Goal: Task Accomplishment & Management: Manage account settings

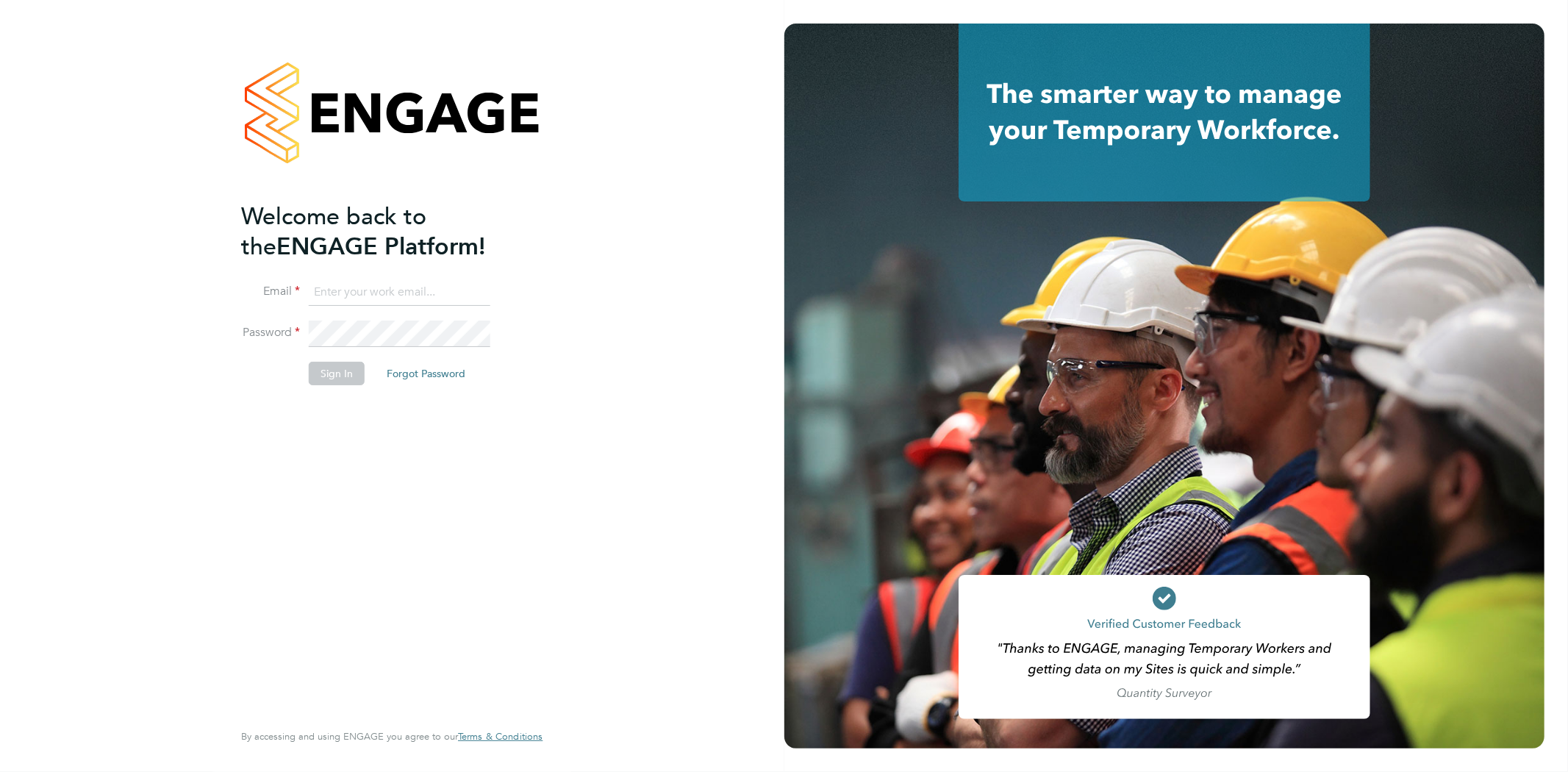
type input "rob@ivyresourcegroup.com"
click at [325, 375] on button "Sign In" at bounding box center [336, 373] width 56 height 23
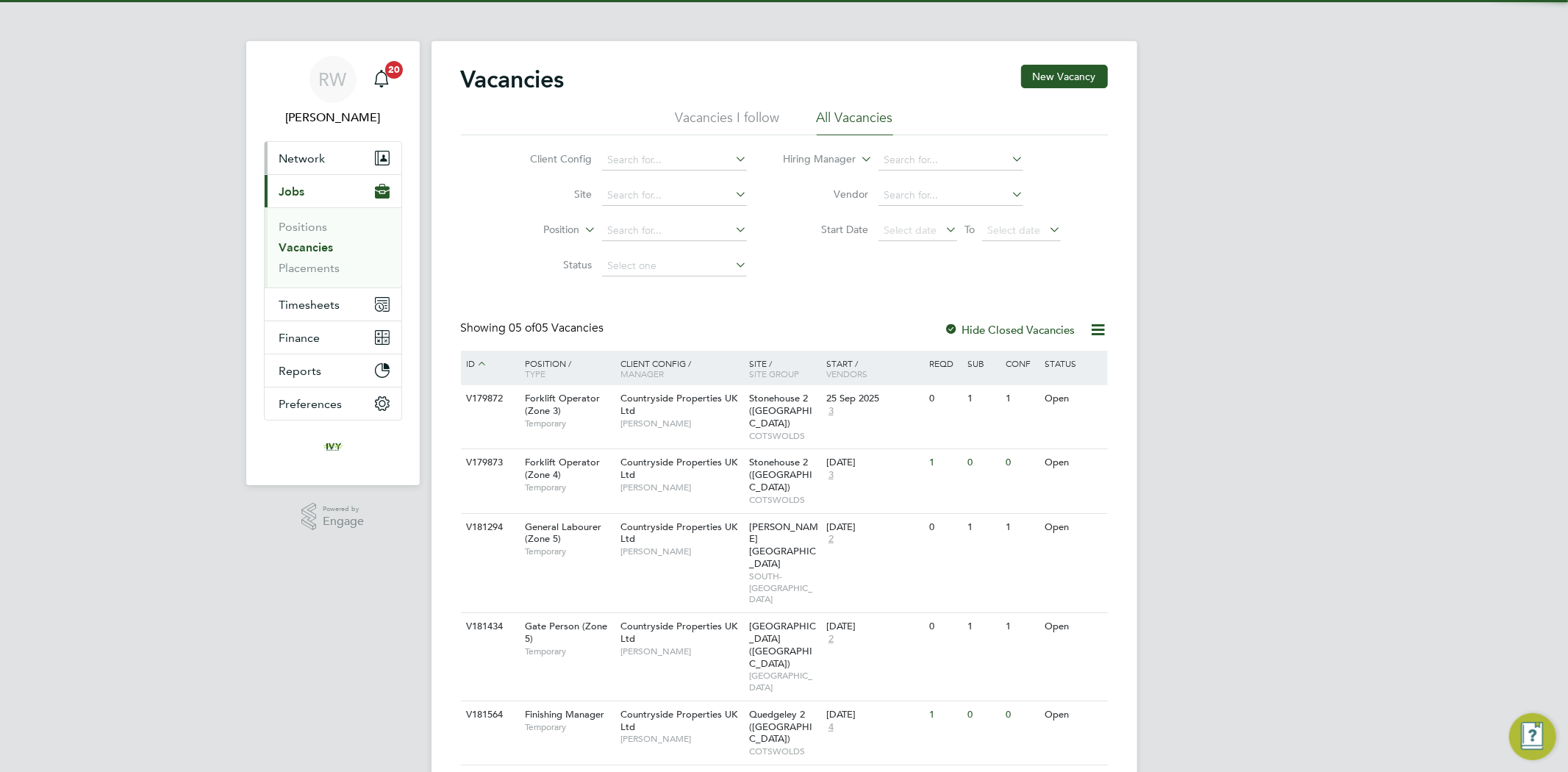
click at [311, 156] on span "Network" at bounding box center [302, 159] width 46 height 14
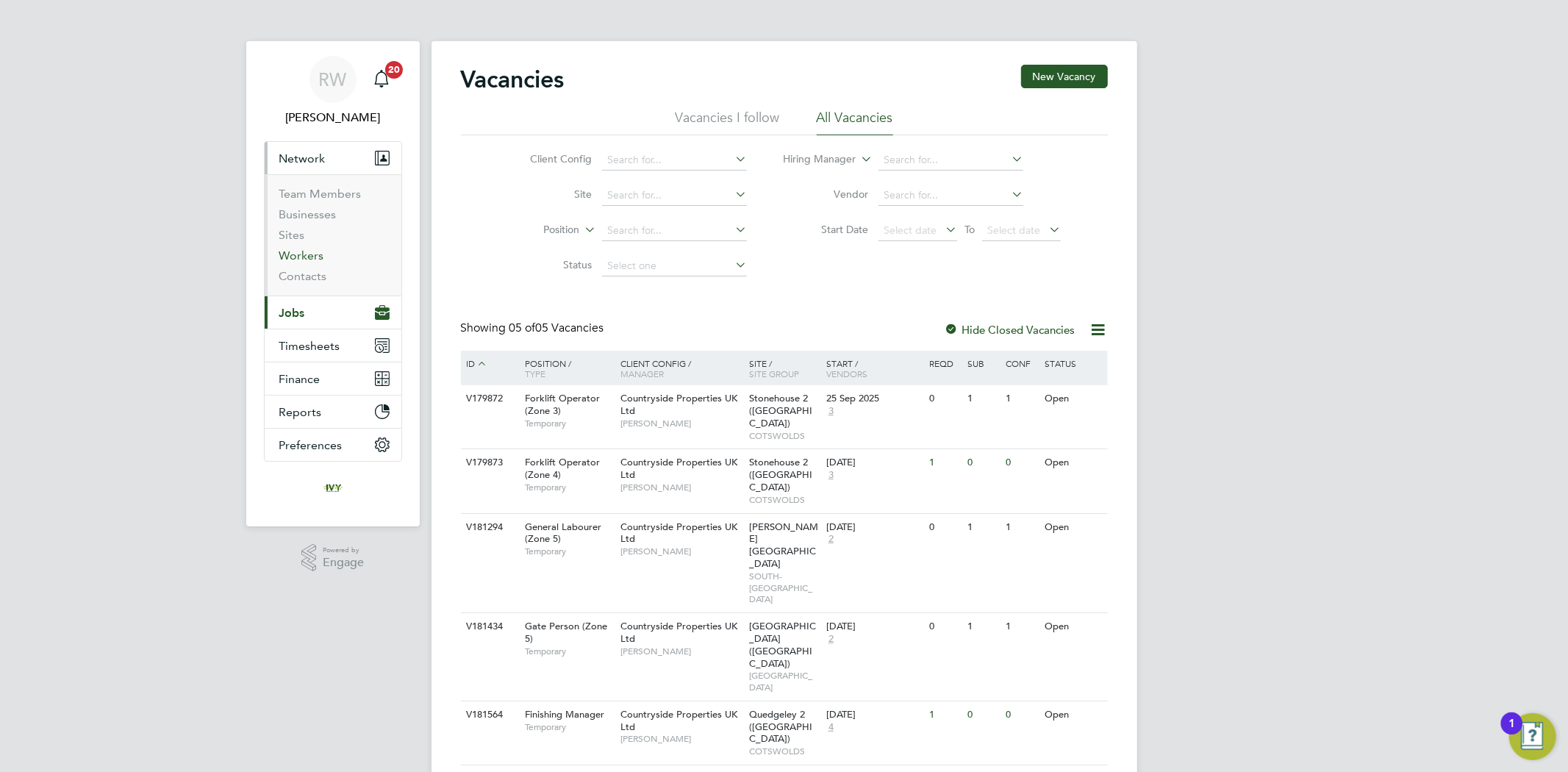
click at [312, 257] on link "Workers" at bounding box center [301, 256] width 45 height 14
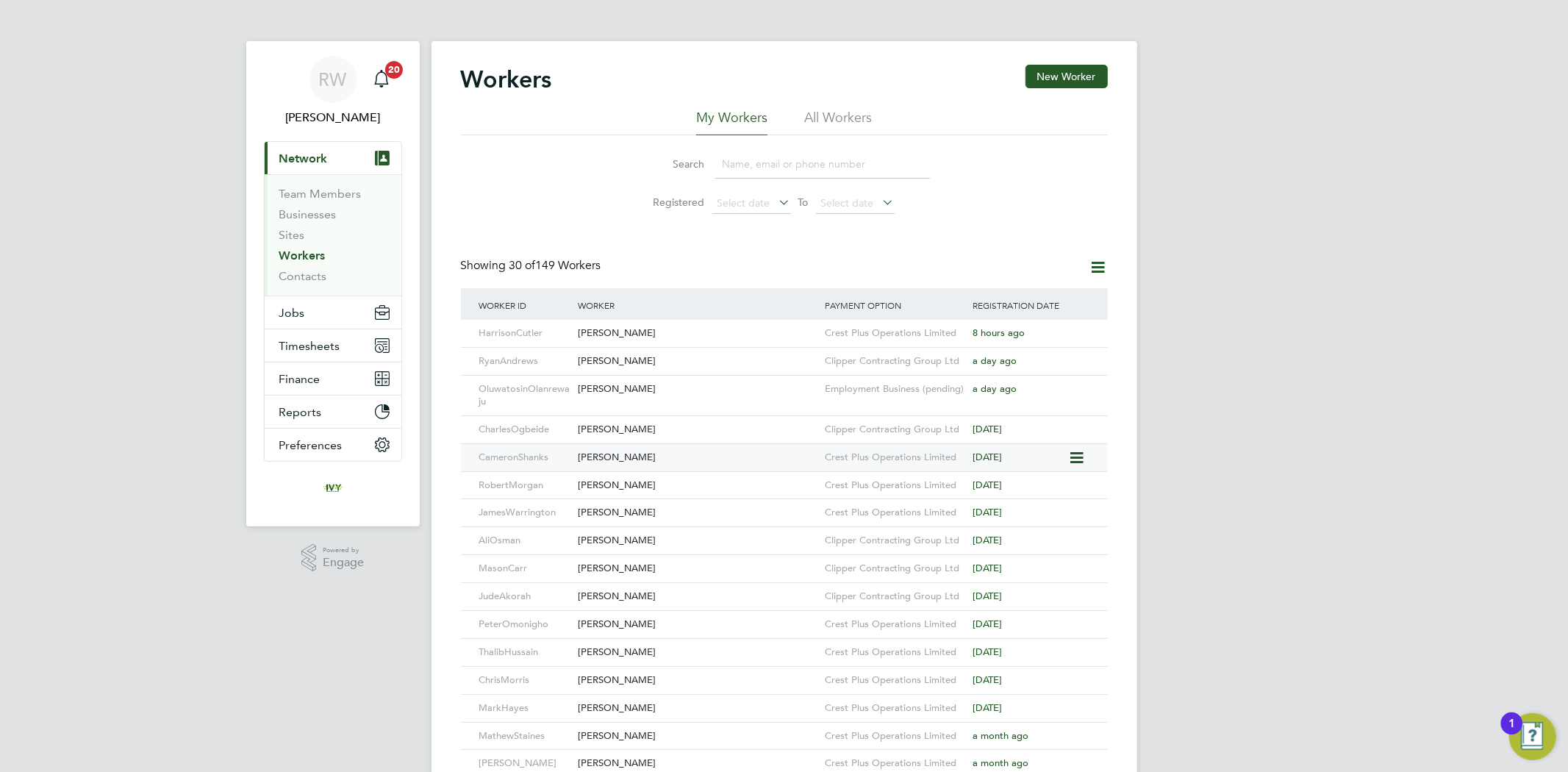
click at [711, 450] on div "Cameron Shanks" at bounding box center [697, 458] width 247 height 27
click at [729, 328] on div "[PERSON_NAME]" at bounding box center [697, 333] width 247 height 27
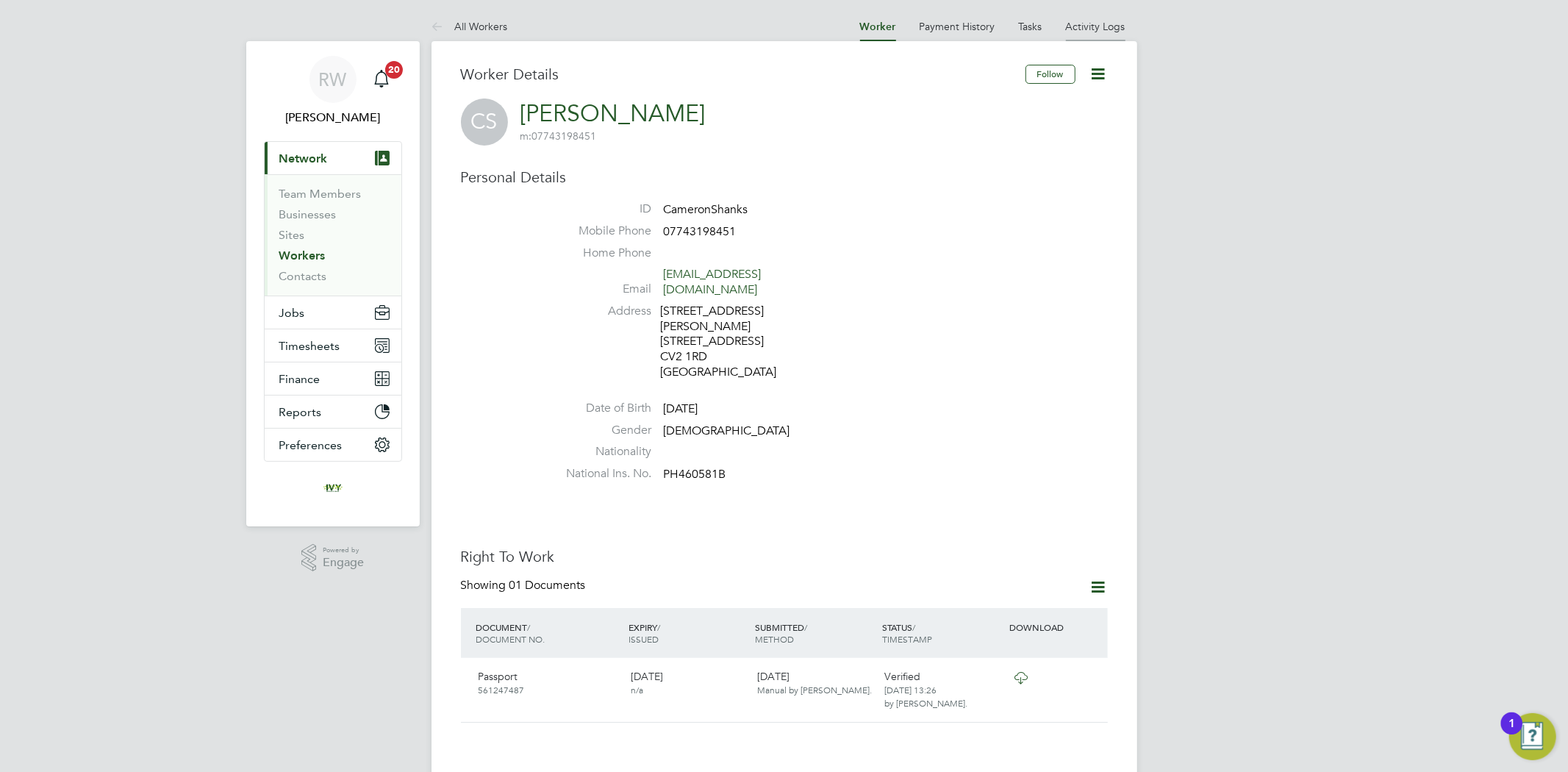
click at [1091, 27] on link "Activity Logs" at bounding box center [1095, 26] width 60 height 13
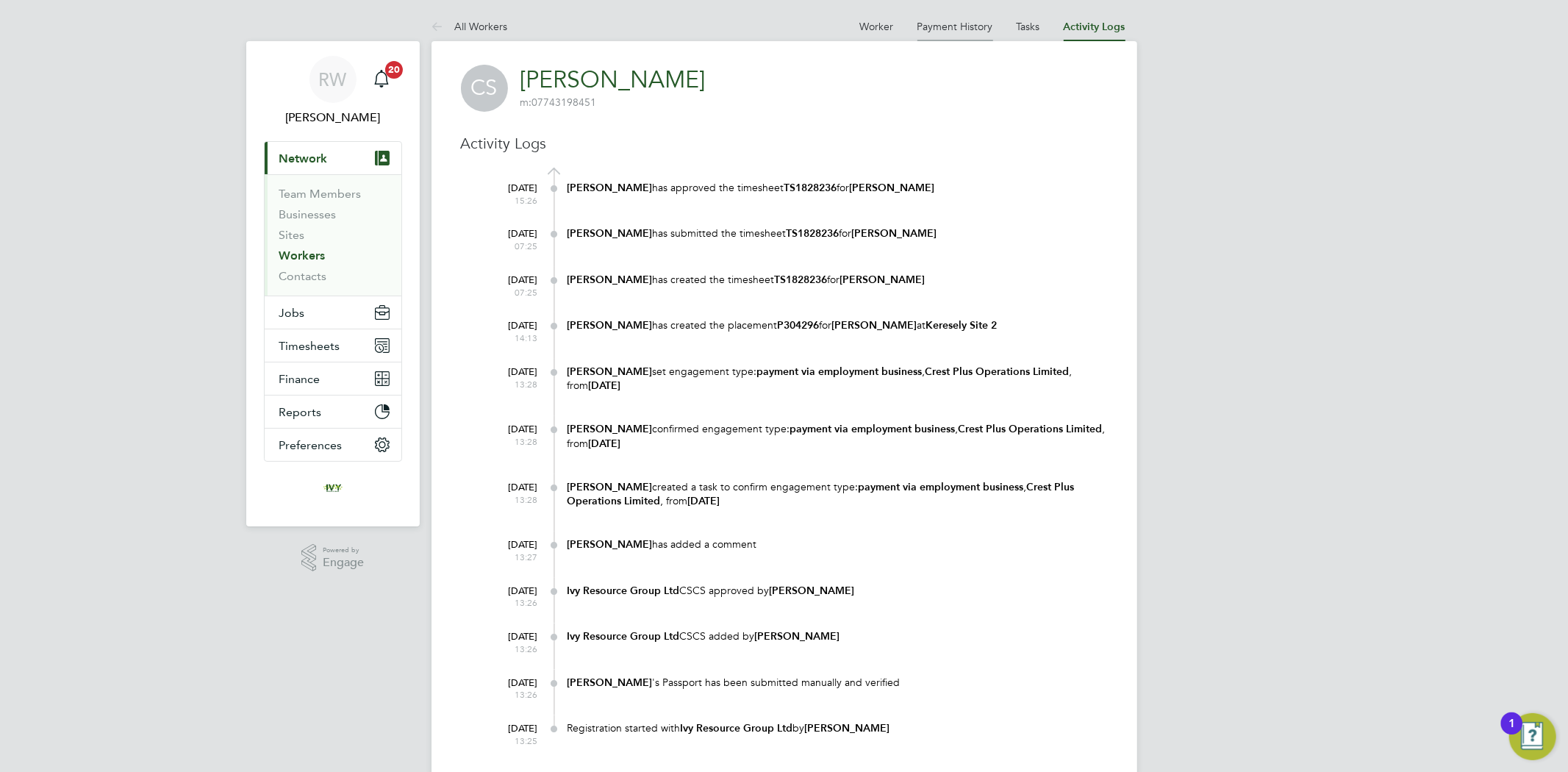
click at [970, 27] on link "Payment History" at bounding box center [954, 26] width 76 height 13
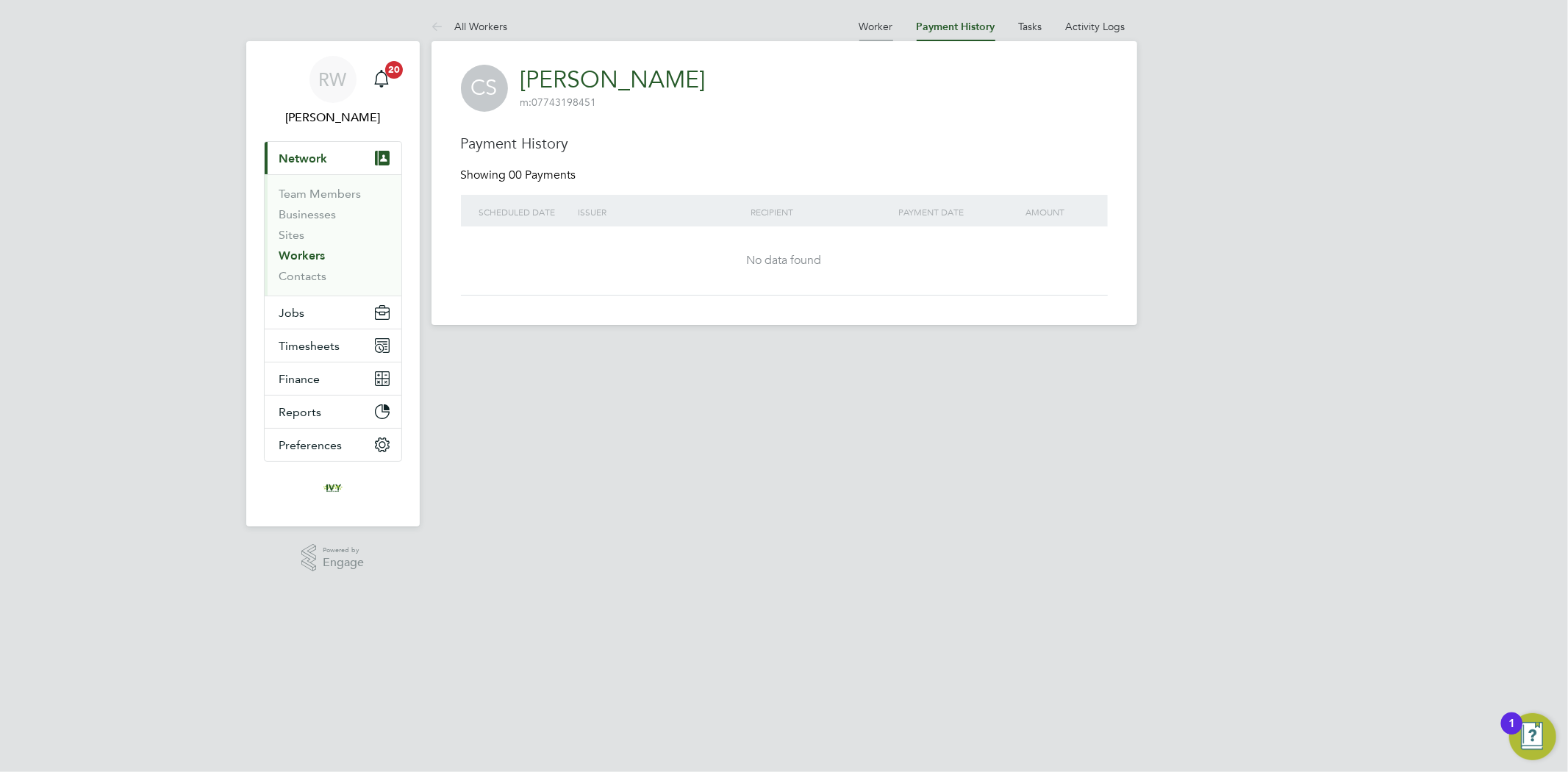
click at [877, 25] on link "Worker" at bounding box center [876, 26] width 34 height 13
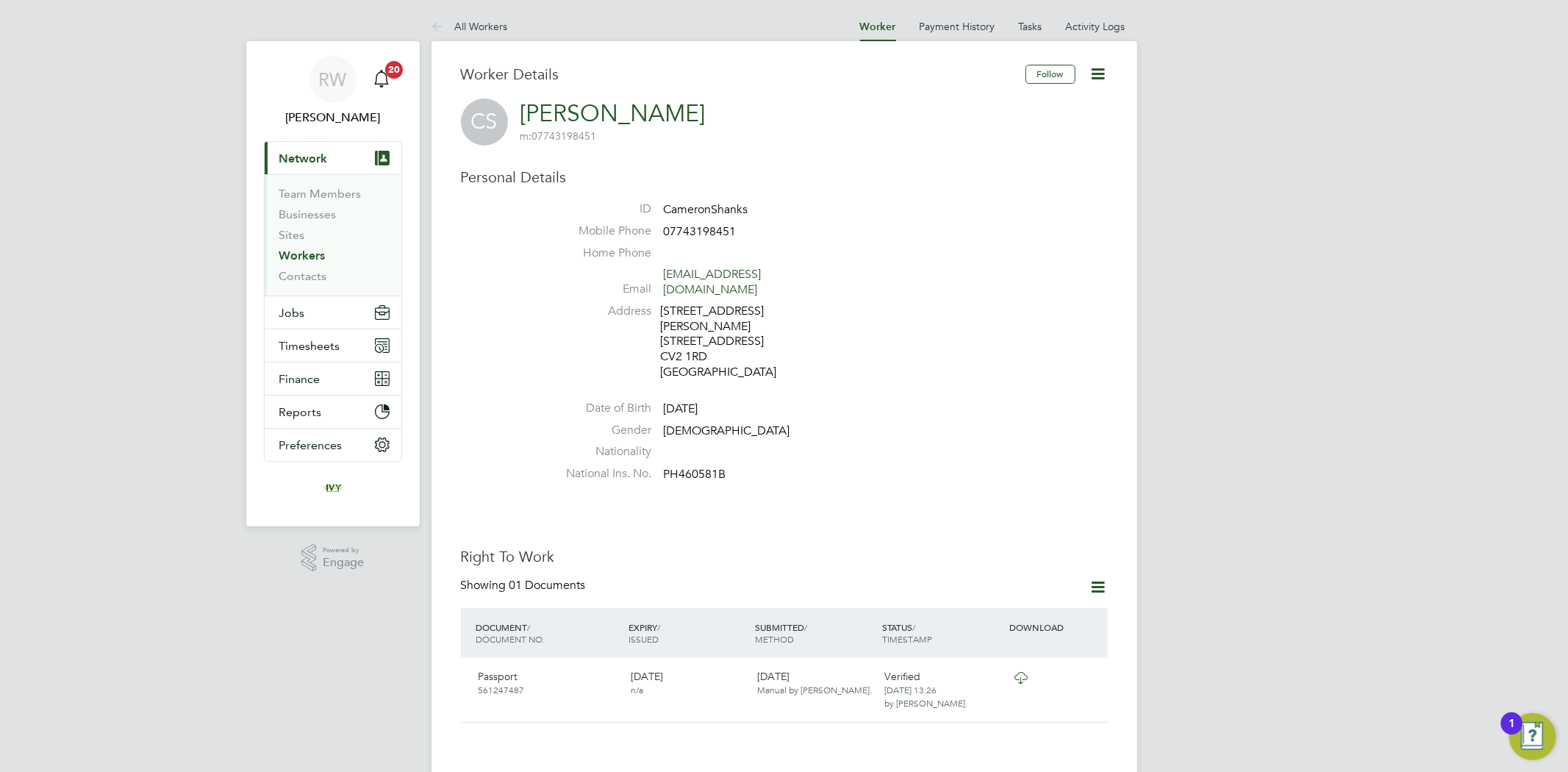
click at [1093, 77] on icon at bounding box center [1098, 74] width 19 height 19
click at [1097, 32] on link "Activity Logs" at bounding box center [1095, 26] width 60 height 13
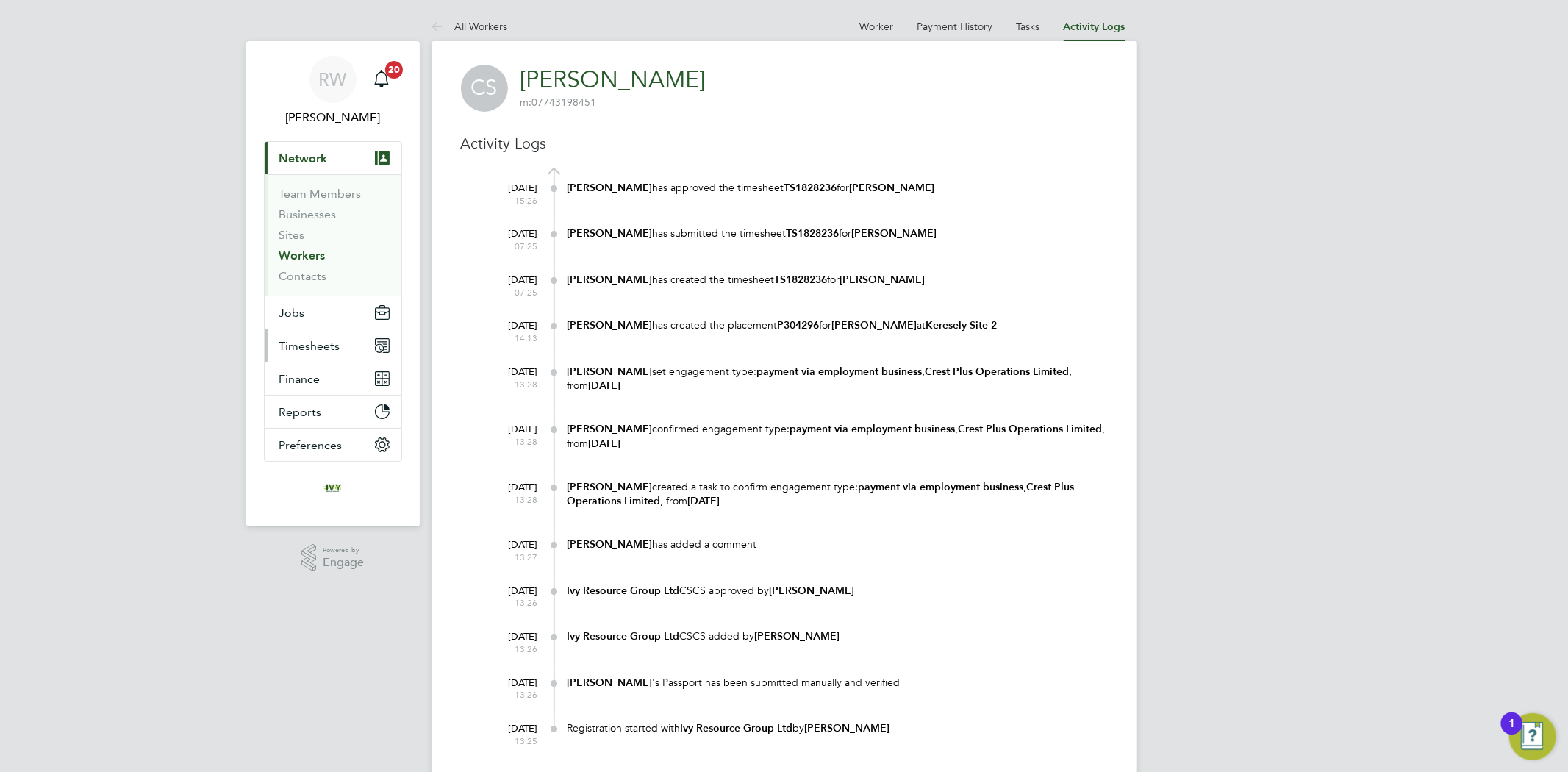
click at [333, 345] on span "Timesheets" at bounding box center [309, 346] width 61 height 14
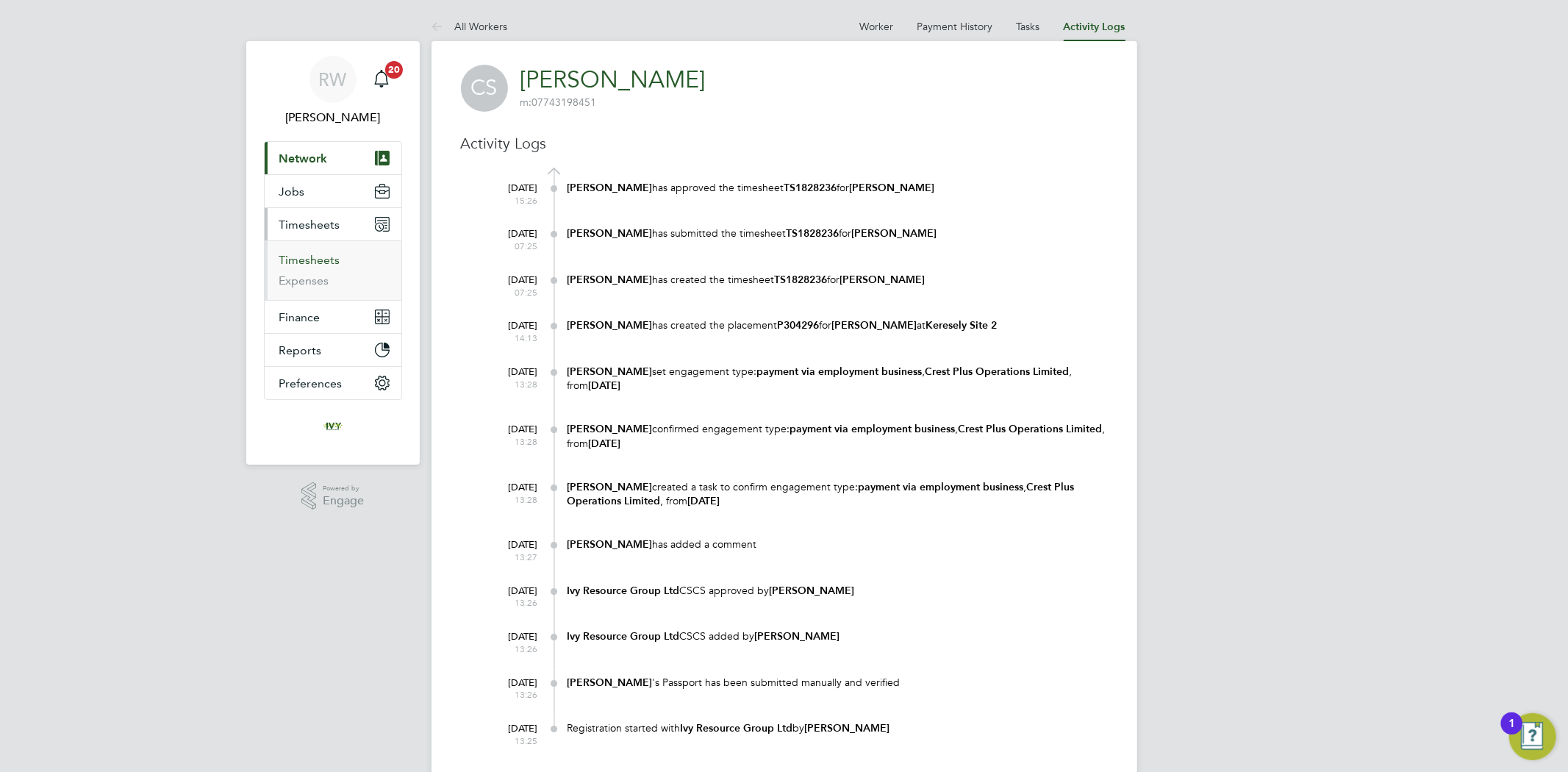
click at [316, 265] on link "Timesheets" at bounding box center [309, 260] width 61 height 14
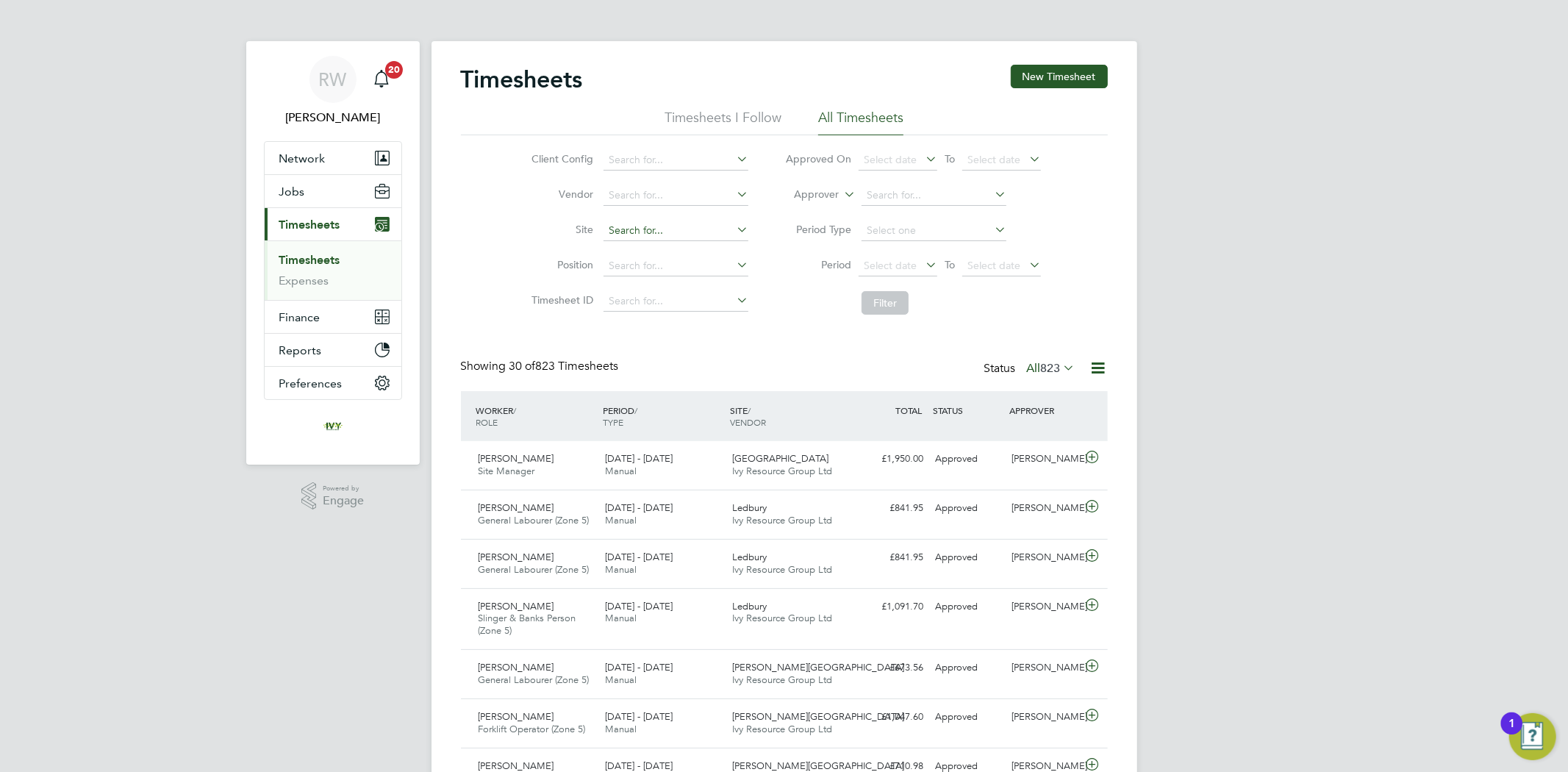
click at [681, 237] on input at bounding box center [675, 230] width 144 height 21
click at [681, 245] on li "Keresely Site 2" at bounding box center [692, 250] width 178 height 19
type input "Keresely Site 2"
click at [875, 304] on button "Filter" at bounding box center [885, 303] width 47 height 23
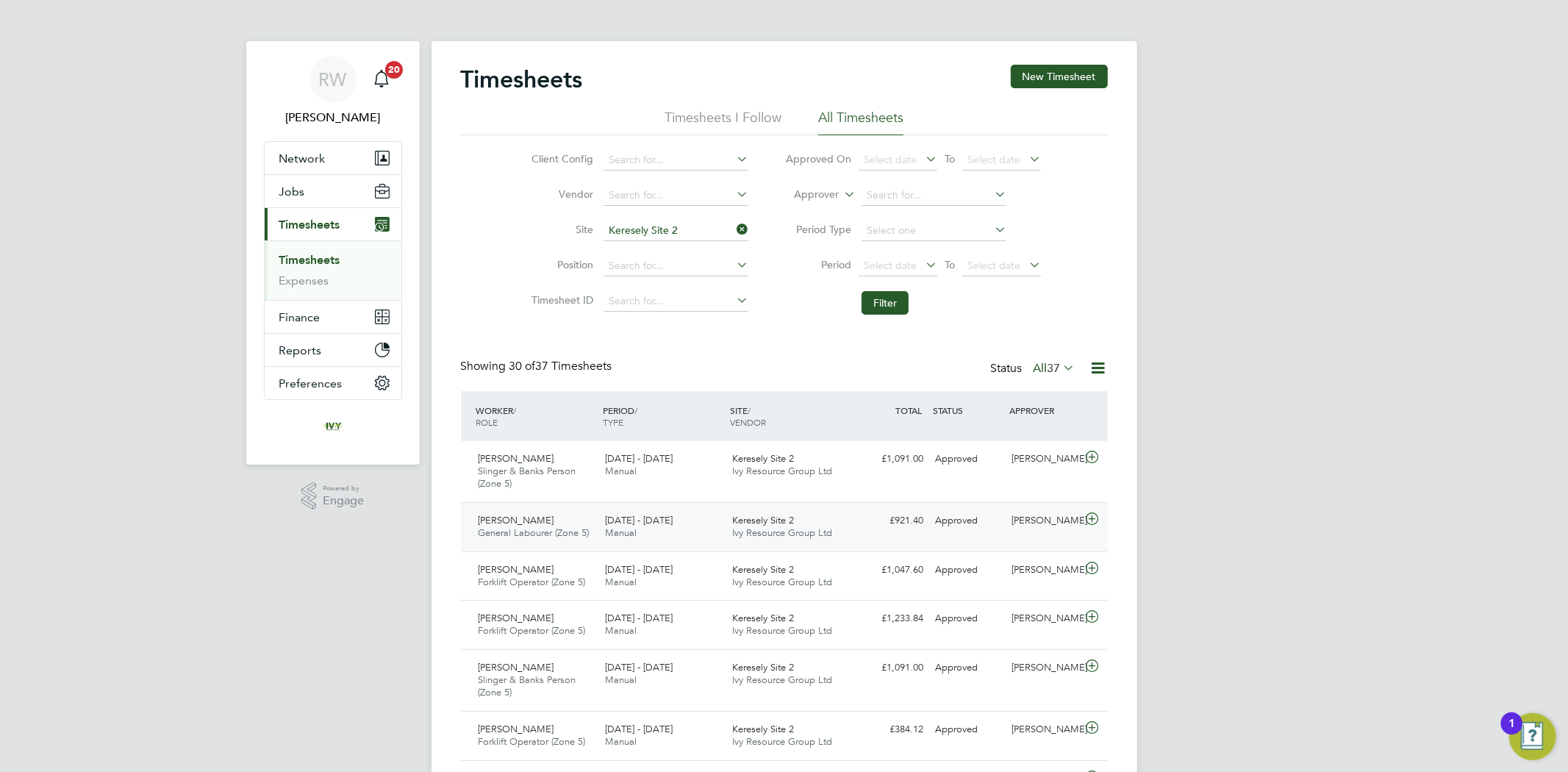
click at [582, 520] on div "Cameron Shanks General Labourer (Zone 5) 22 - 28 Sep 2025" at bounding box center [536, 527] width 128 height 37
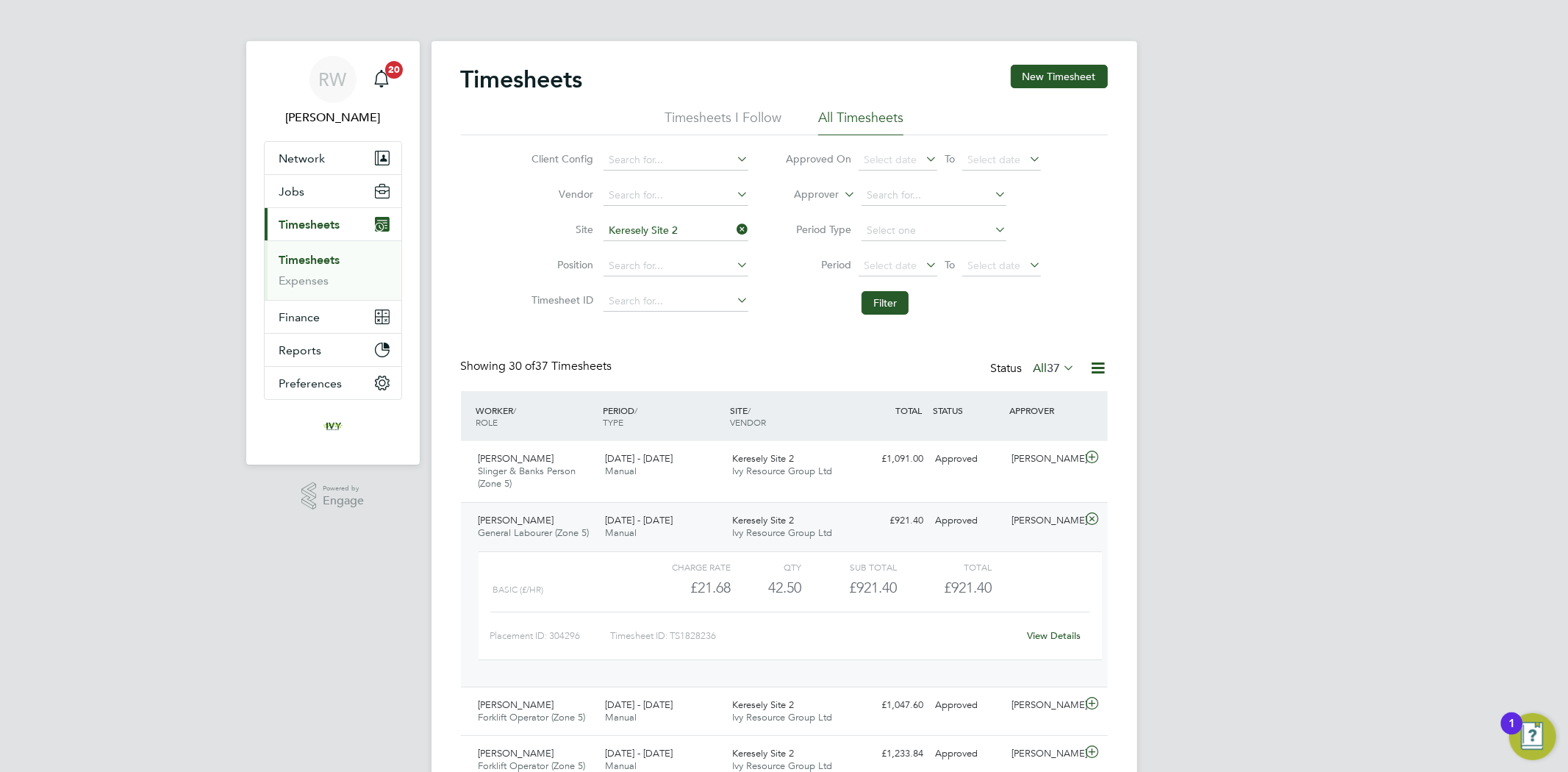
click at [844, 533] on div "Keresely Site 2 Ivy Resource Group Ltd" at bounding box center [789, 527] width 128 height 37
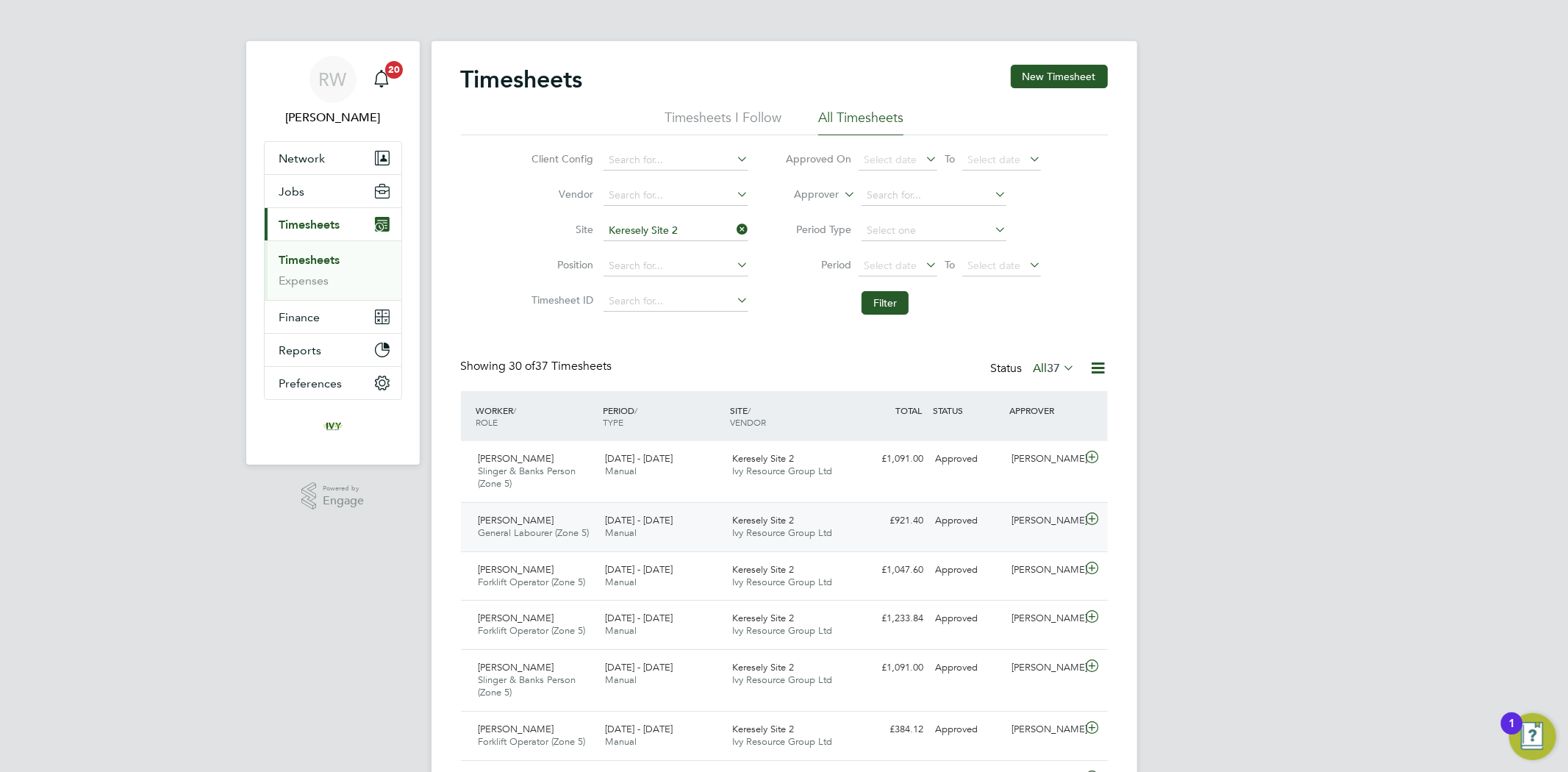
click at [844, 533] on div "Keresely Site 2 Ivy Resource Group Ltd" at bounding box center [789, 527] width 128 height 37
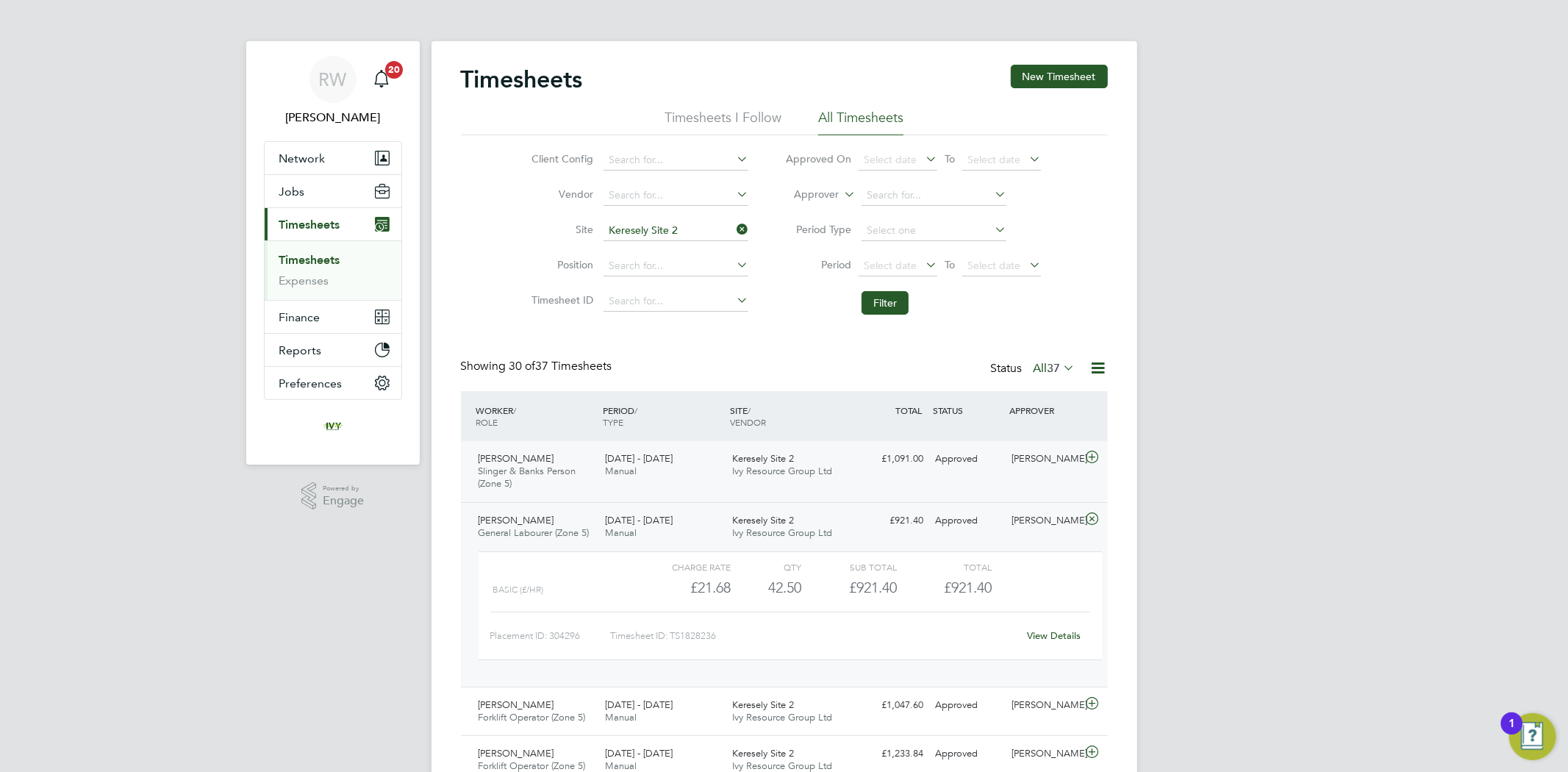
click at [726, 473] on div "Keresely Site 2 Ivy Resource Group Ltd" at bounding box center [789, 465] width 128 height 37
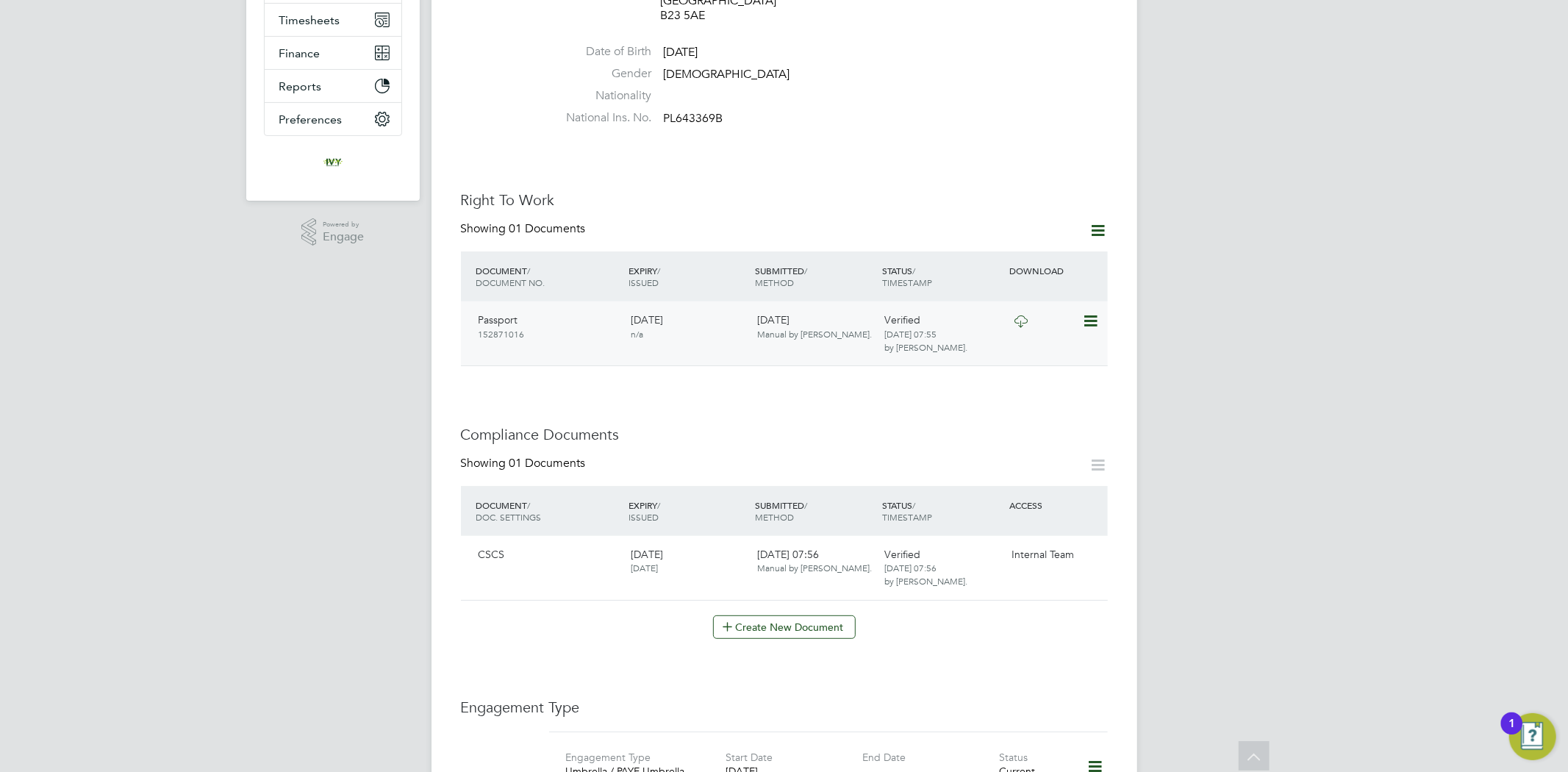
scroll to position [327, 0]
click at [1017, 315] on icon at bounding box center [1020, 320] width 19 height 12
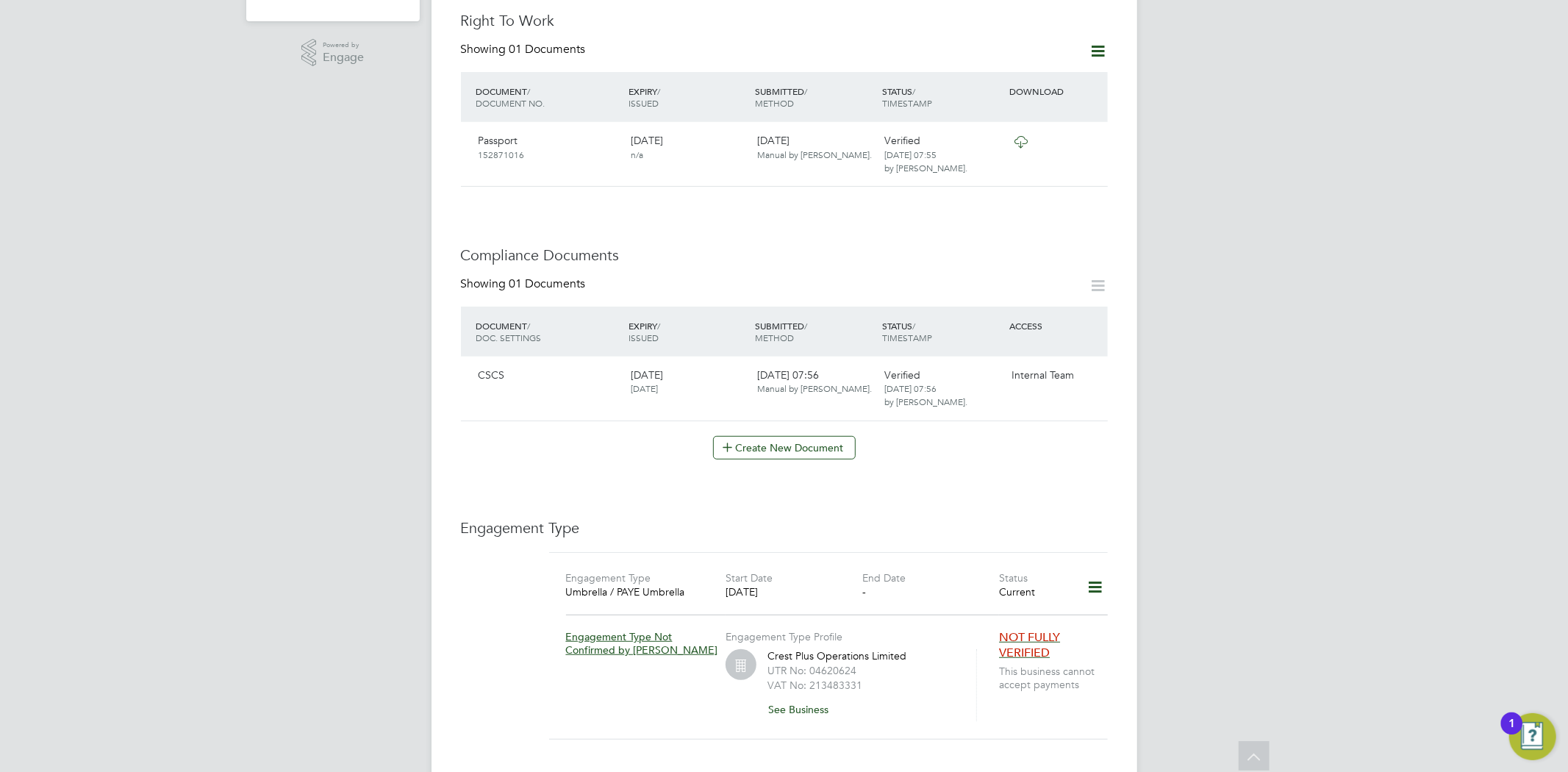
scroll to position [571, 0]
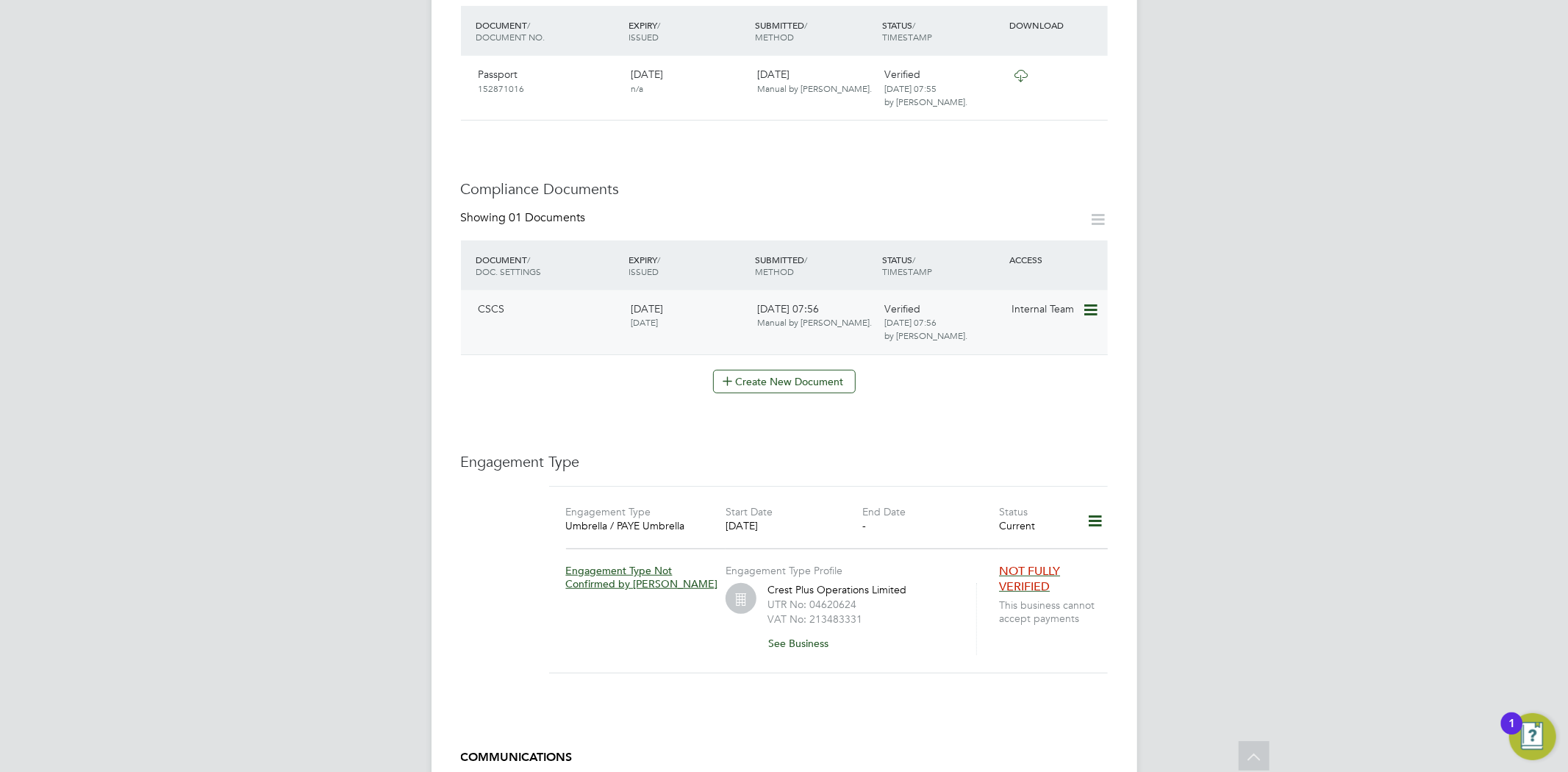
click at [1096, 302] on icon at bounding box center [1089, 311] width 14 height 18
click at [1041, 343] on li "Download Document" at bounding box center [1036, 350] width 117 height 21
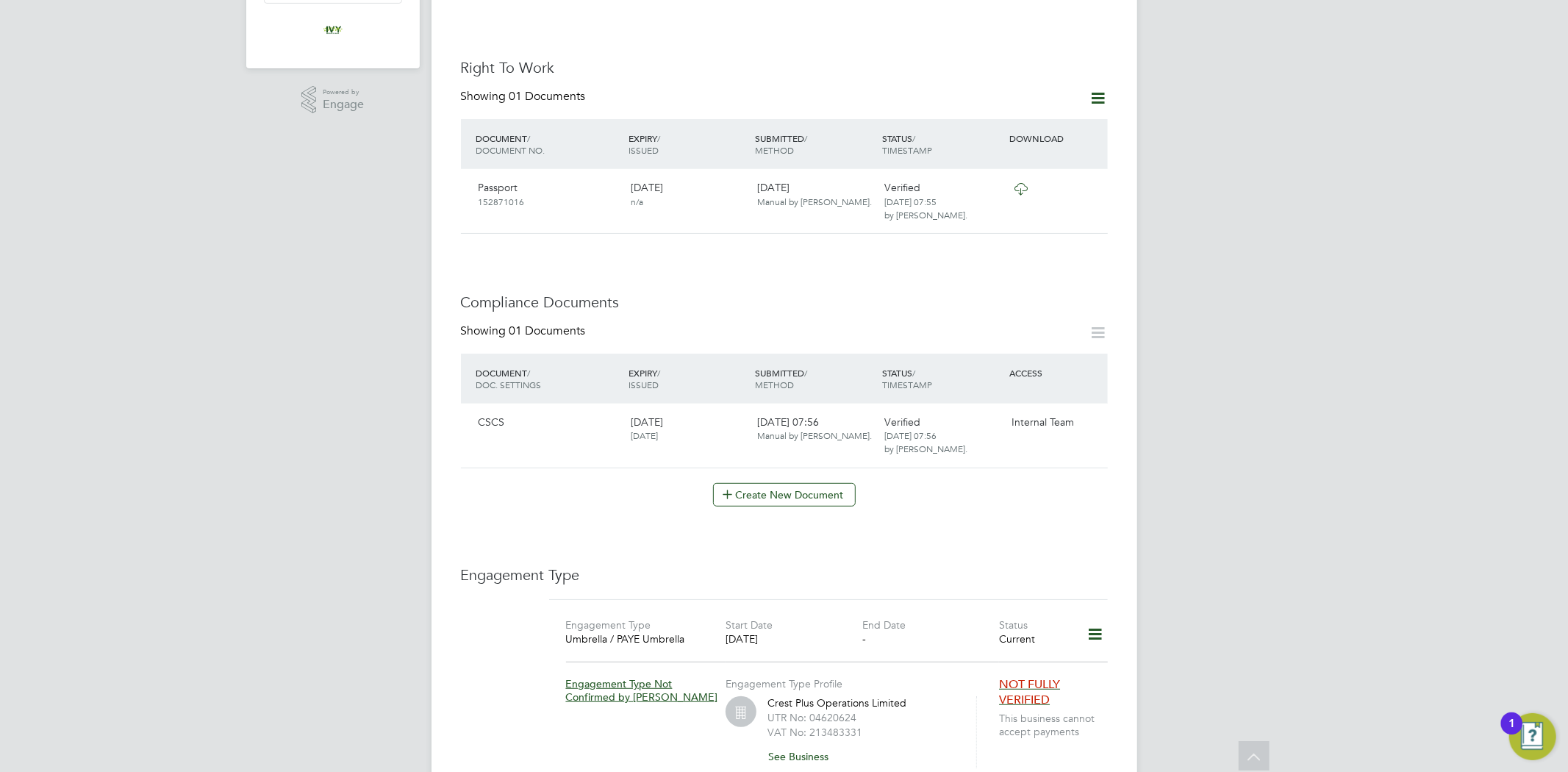
scroll to position [408, 0]
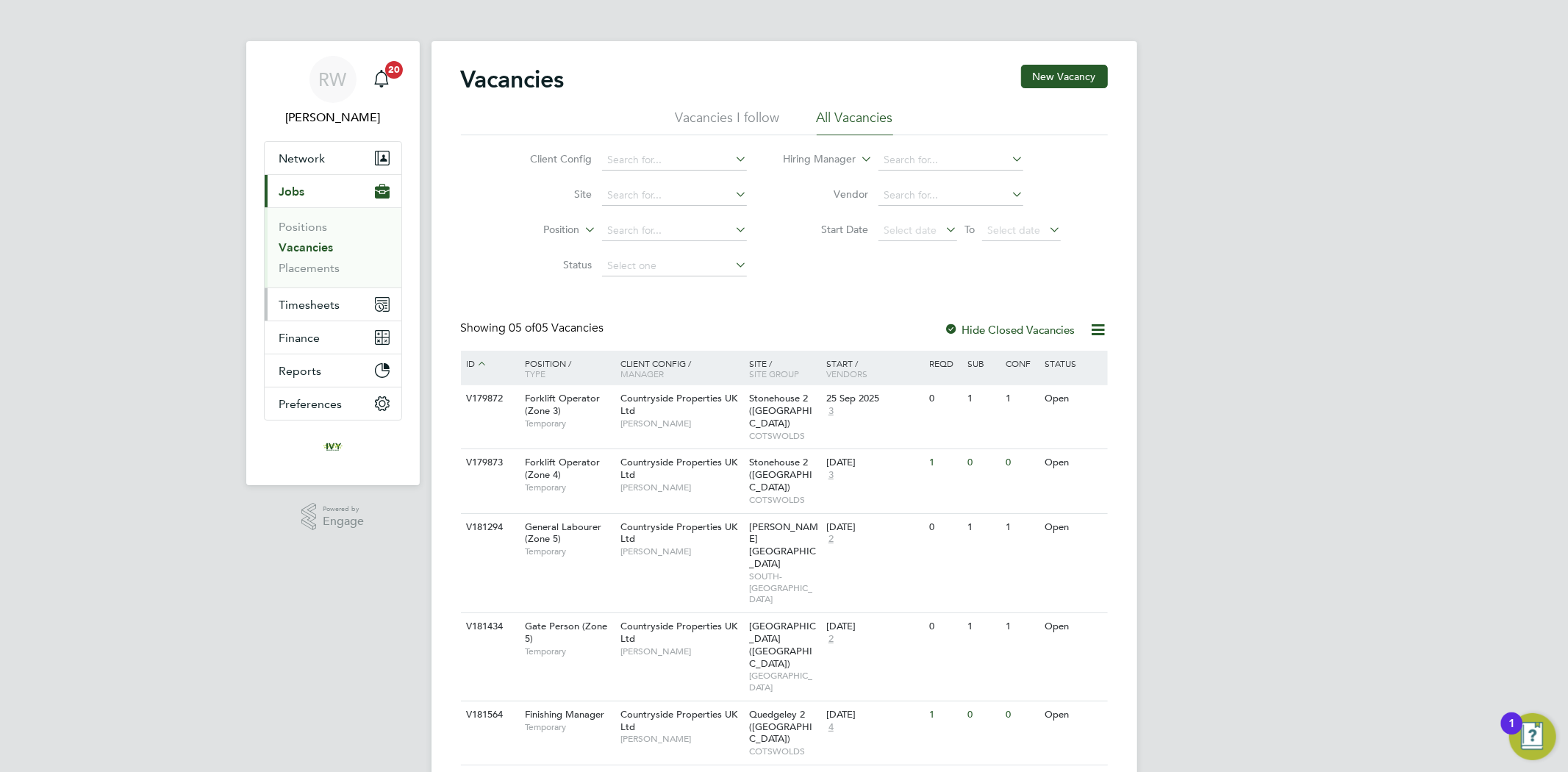
click at [326, 303] on span "Timesheets" at bounding box center [309, 305] width 61 height 14
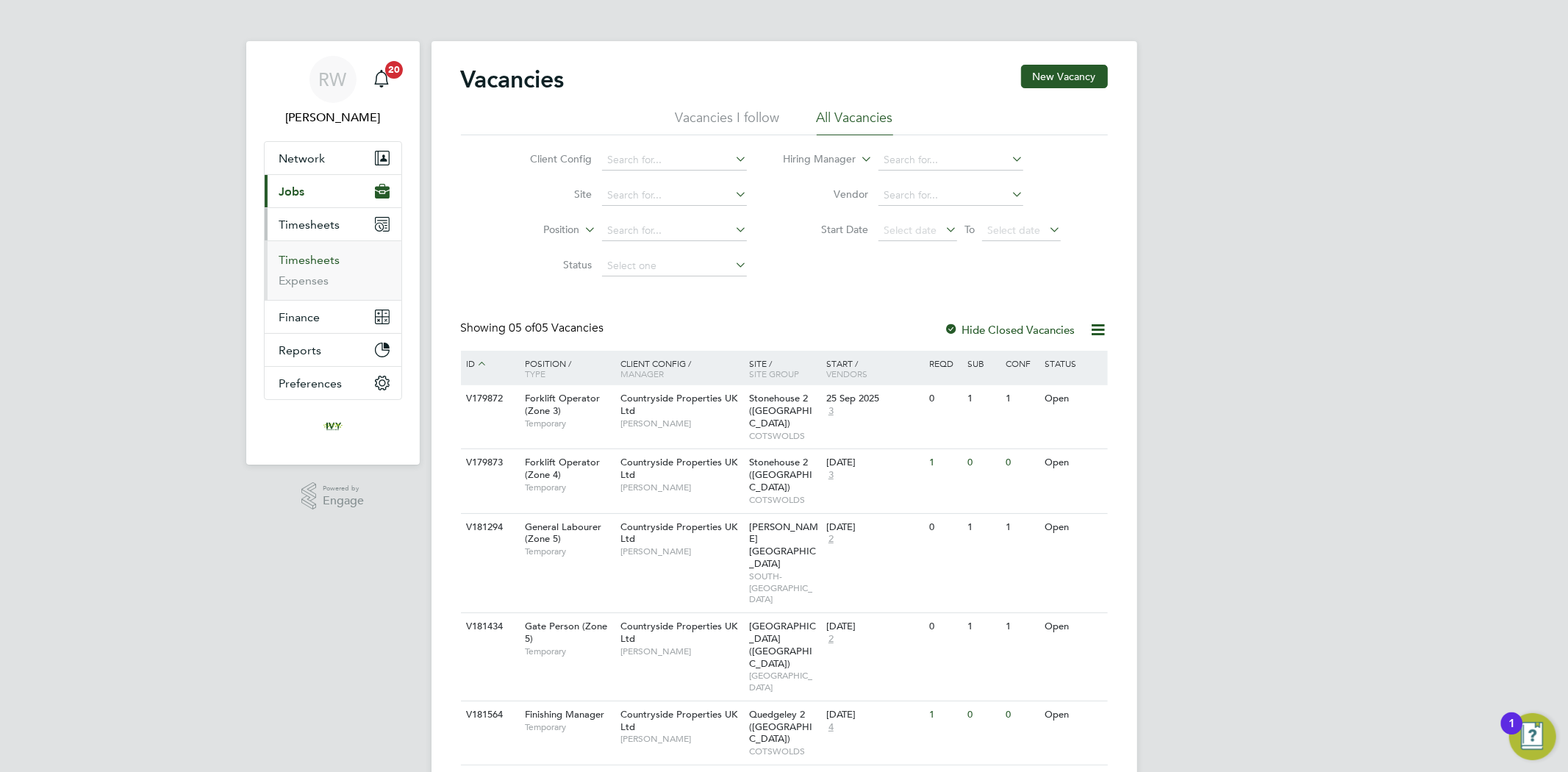
click at [311, 260] on link "Timesheets" at bounding box center [309, 260] width 61 height 14
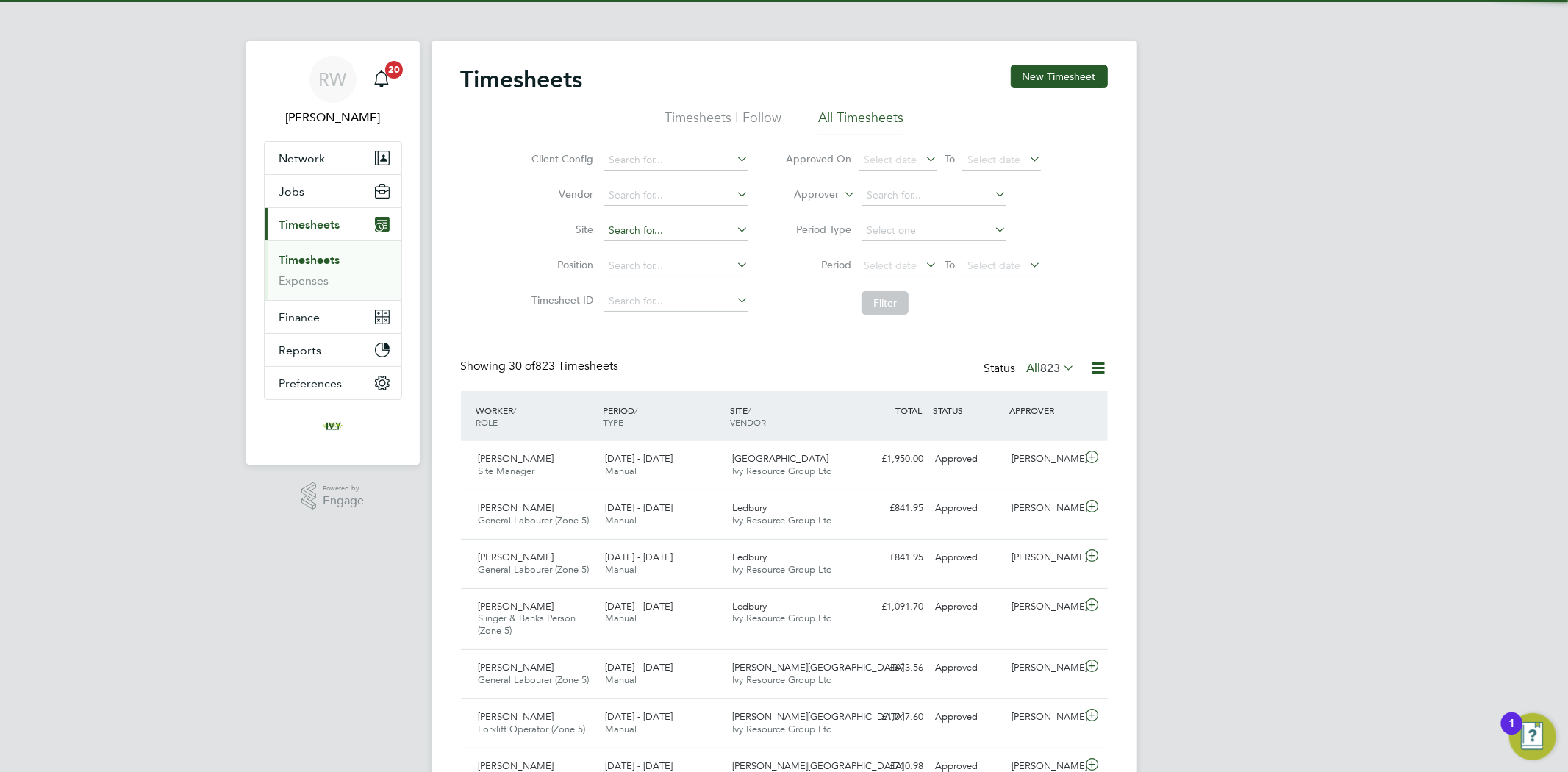
click at [640, 227] on input at bounding box center [675, 230] width 144 height 21
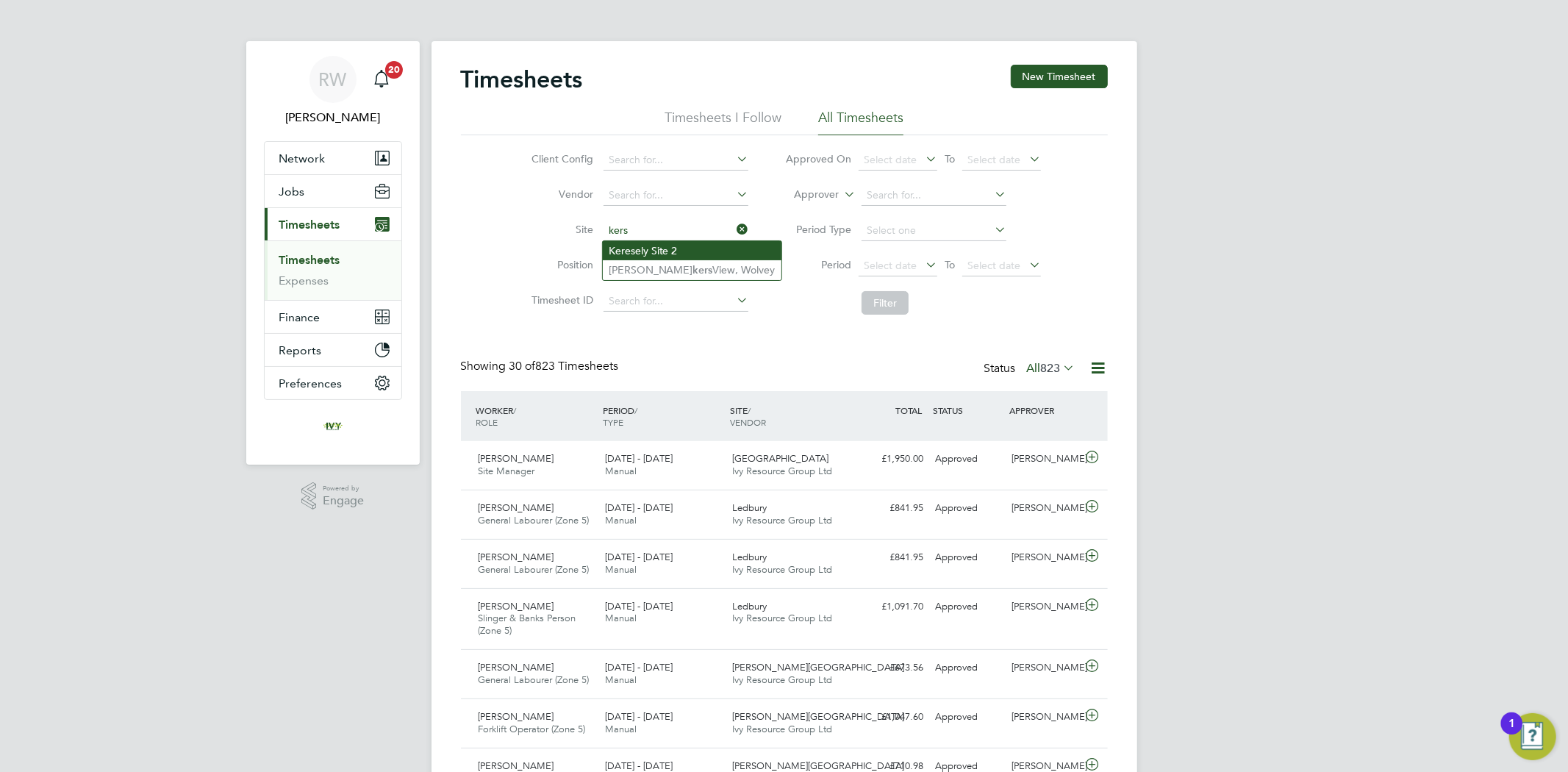
click at [648, 245] on li "Keresely Site 2" at bounding box center [692, 250] width 178 height 19
type input "Keresely Site 2"
click at [887, 305] on button "Filter" at bounding box center [885, 303] width 47 height 23
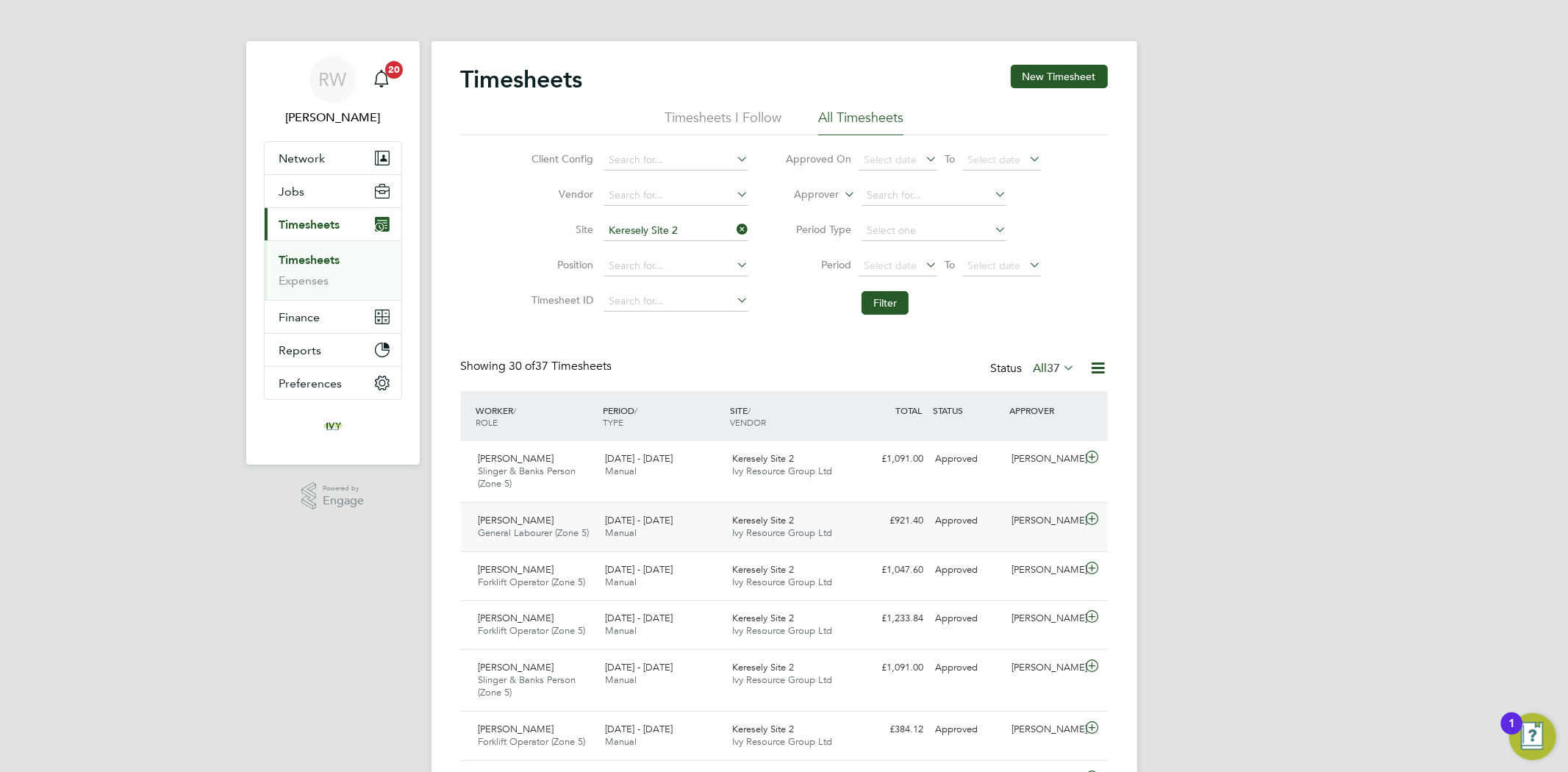
click at [598, 515] on div "Cameron Shanks General Labourer (Zone 5) 22 - 28 Sep 2025" at bounding box center [536, 527] width 128 height 37
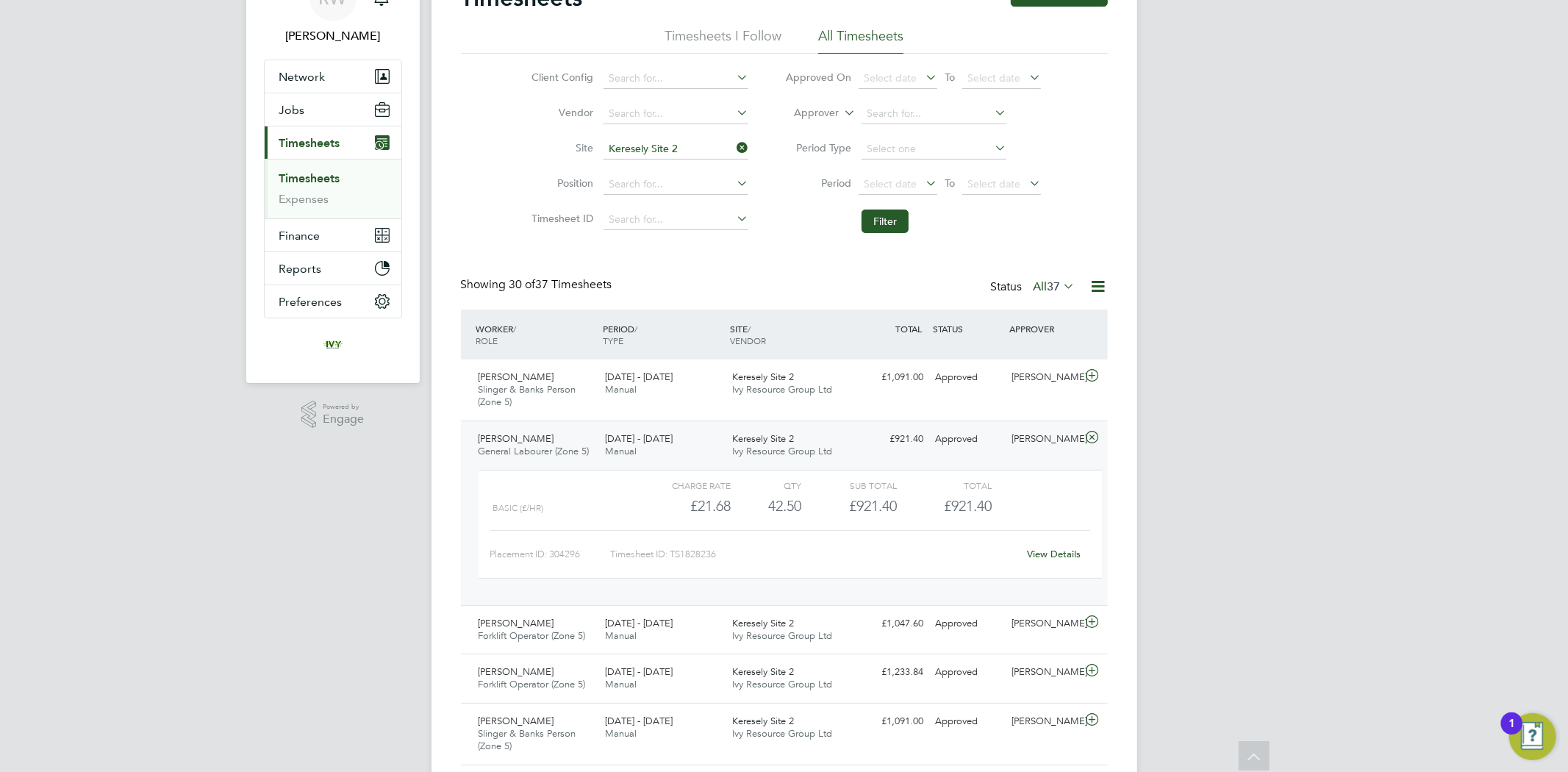
click at [1069, 552] on link "View Details" at bounding box center [1053, 554] width 54 height 12
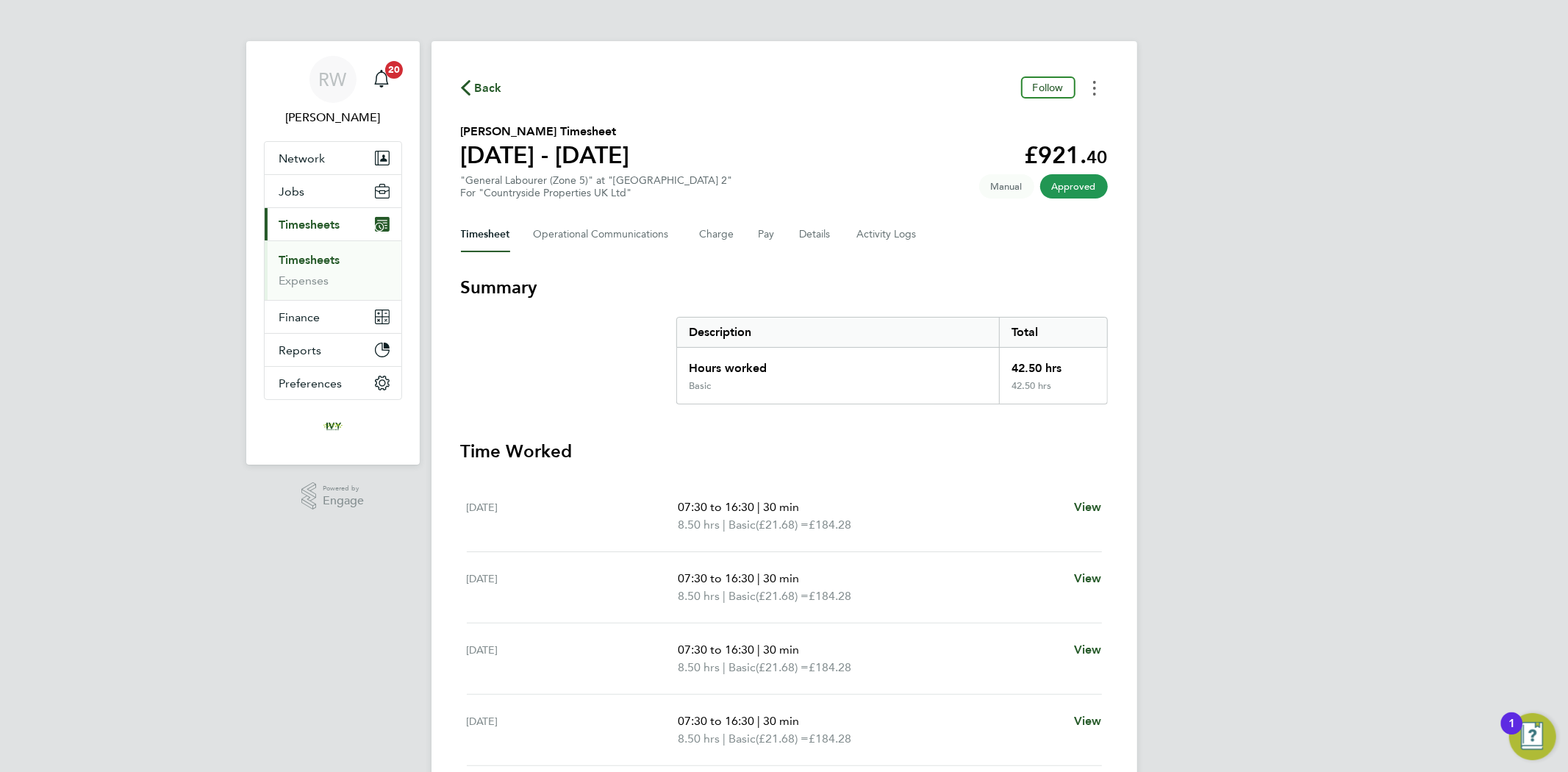
click at [1093, 98] on button "Timesheets Menu" at bounding box center [1094, 88] width 27 height 23
click at [1105, 96] on button "Timesheets Menu" at bounding box center [1094, 88] width 27 height 23
click at [1010, 186] on span "Manual" at bounding box center [1007, 186] width 55 height 24
click at [721, 236] on button "Charge" at bounding box center [717, 235] width 36 height 36
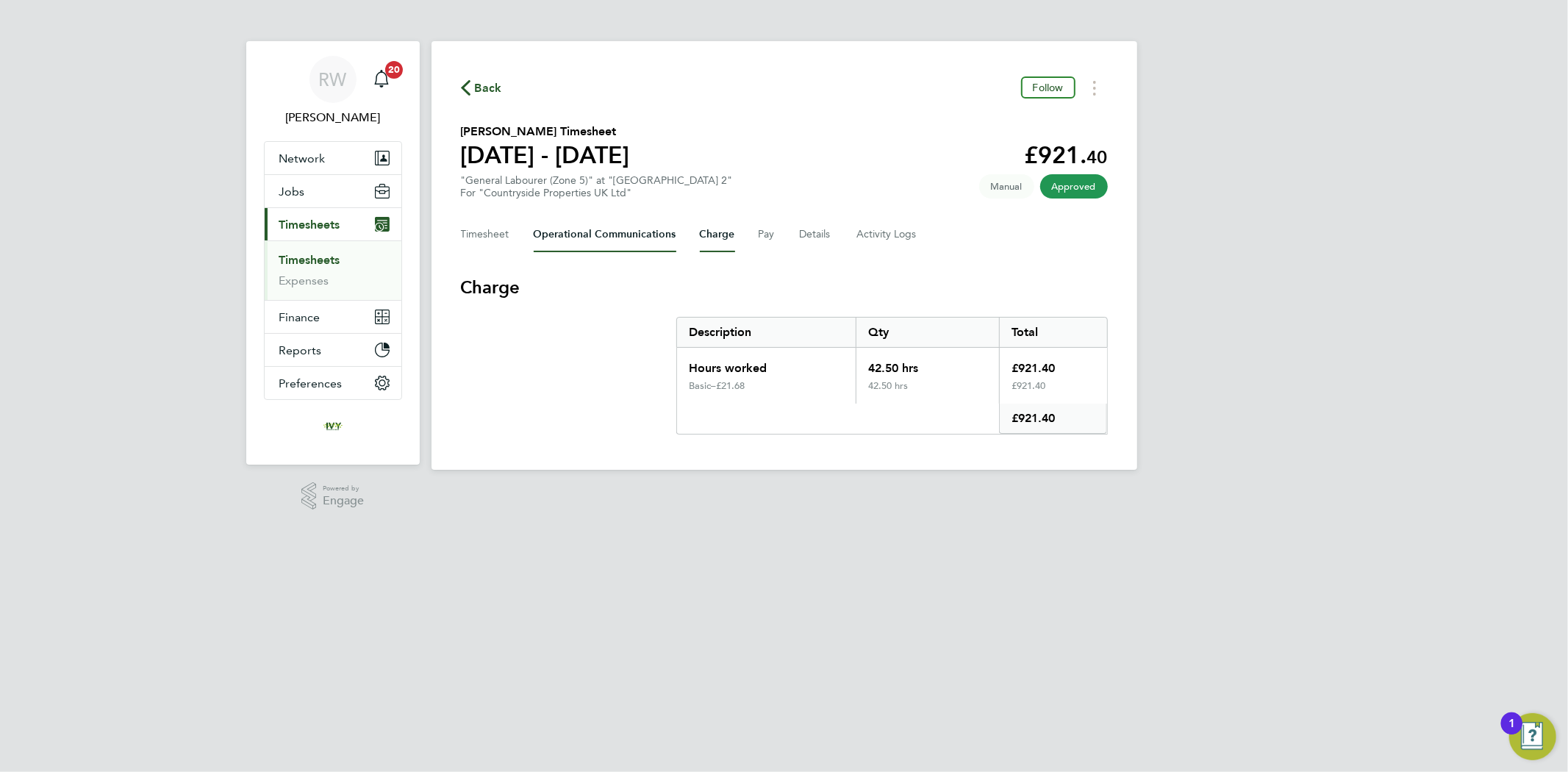
click at [612, 232] on Communications-tab "Operational Communications" at bounding box center [605, 235] width 143 height 36
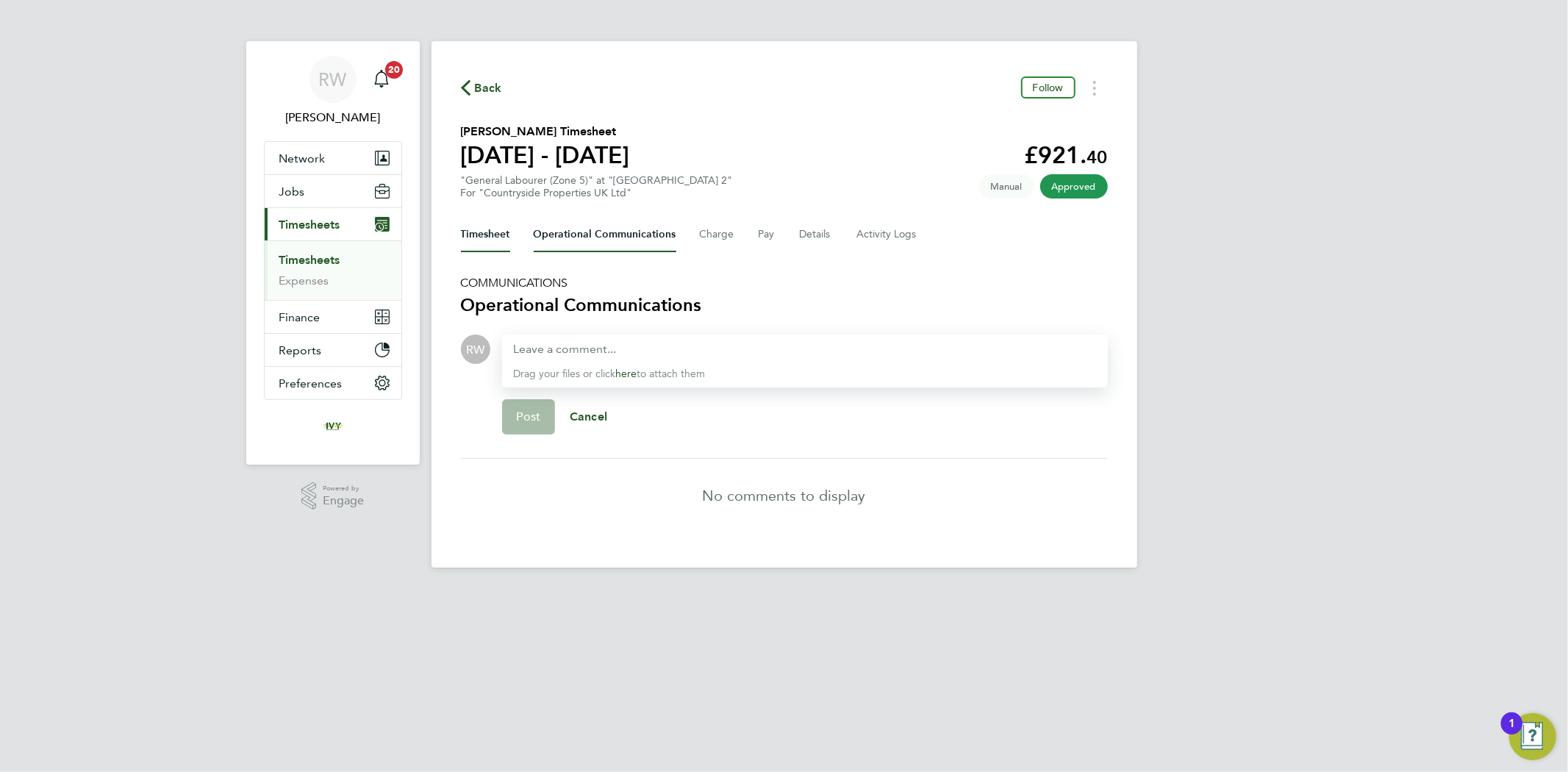
click at [495, 228] on button "Timesheet" at bounding box center [485, 235] width 49 height 36
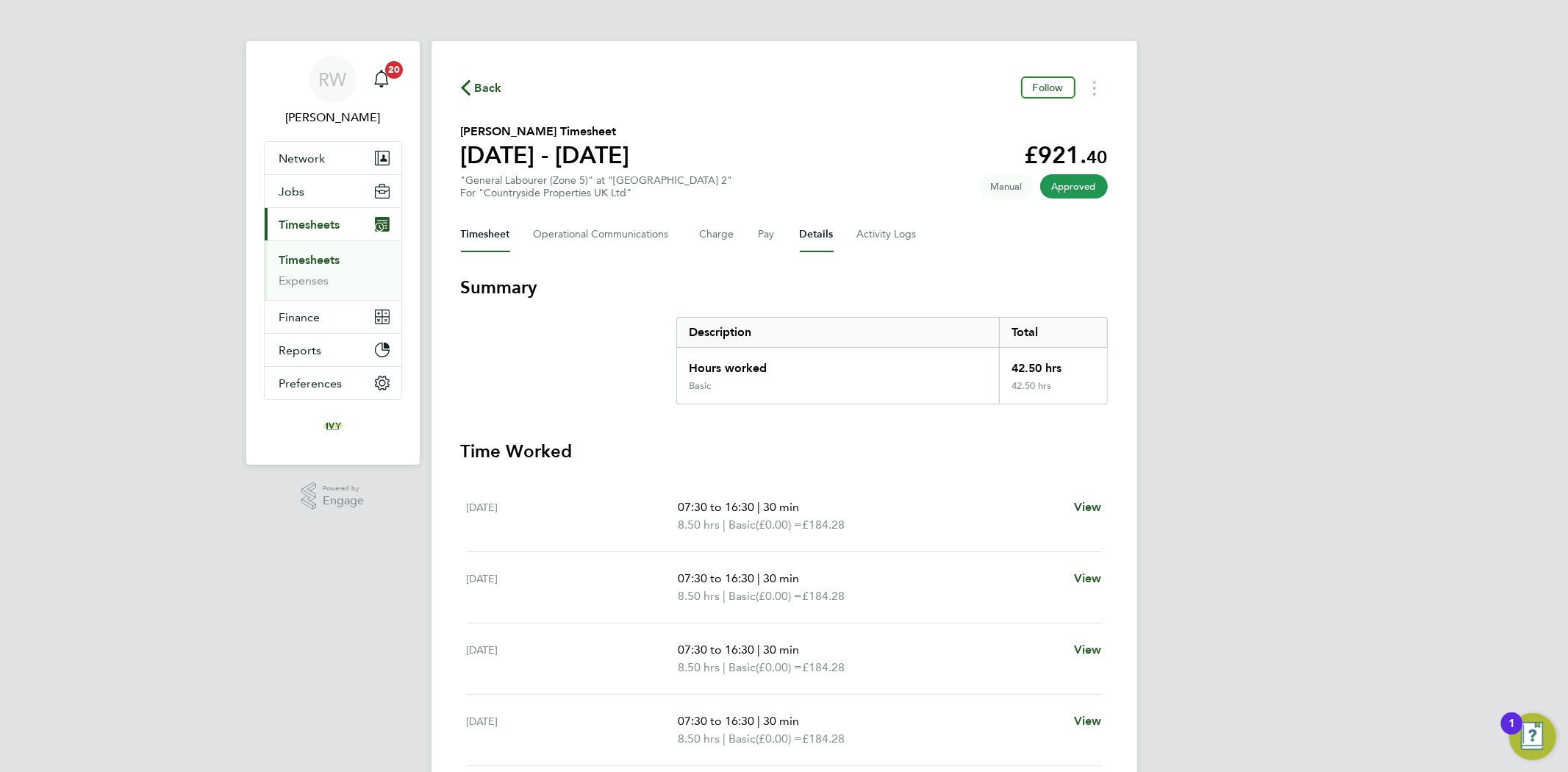
click at [816, 228] on button "Details" at bounding box center [816, 235] width 34 height 36
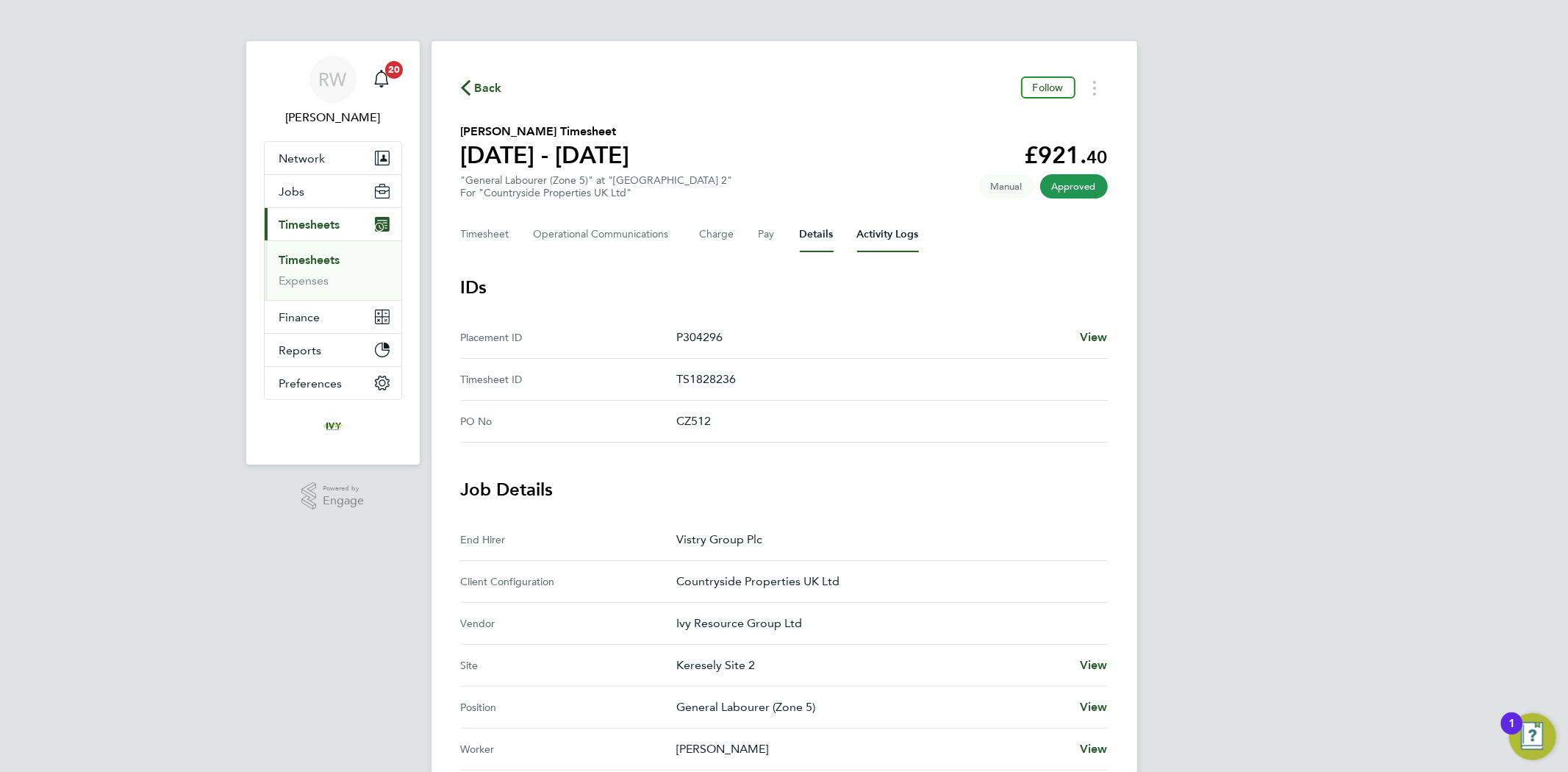
click at [875, 226] on Logs-tab "Activity Logs" at bounding box center [887, 235] width 62 height 36
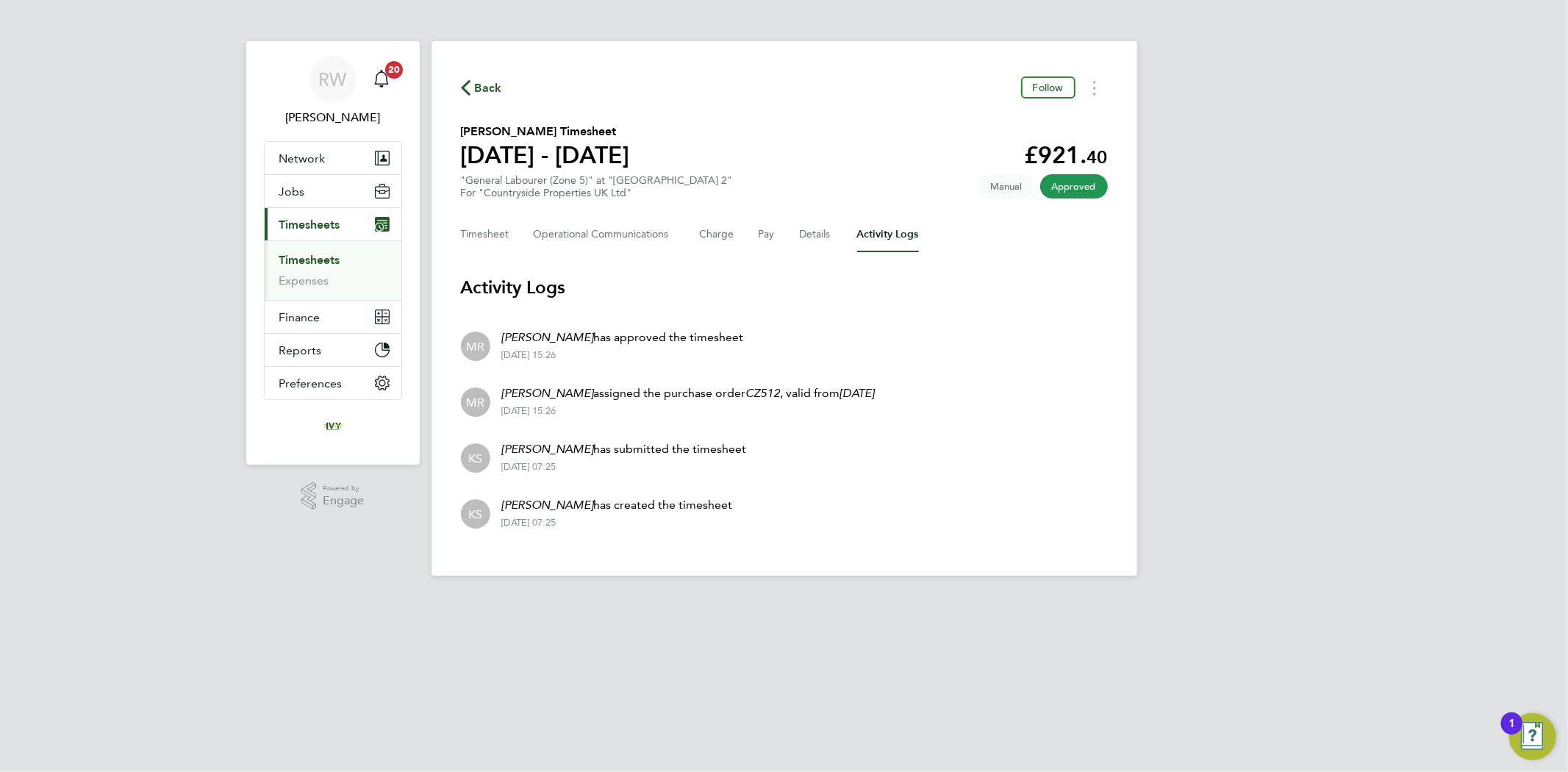
click at [732, 237] on div "Timesheet Operational Communications Charge Pay Details Activity Logs" at bounding box center [784, 235] width 647 height 36
click at [720, 236] on button "Charge" at bounding box center [717, 235] width 36 height 36
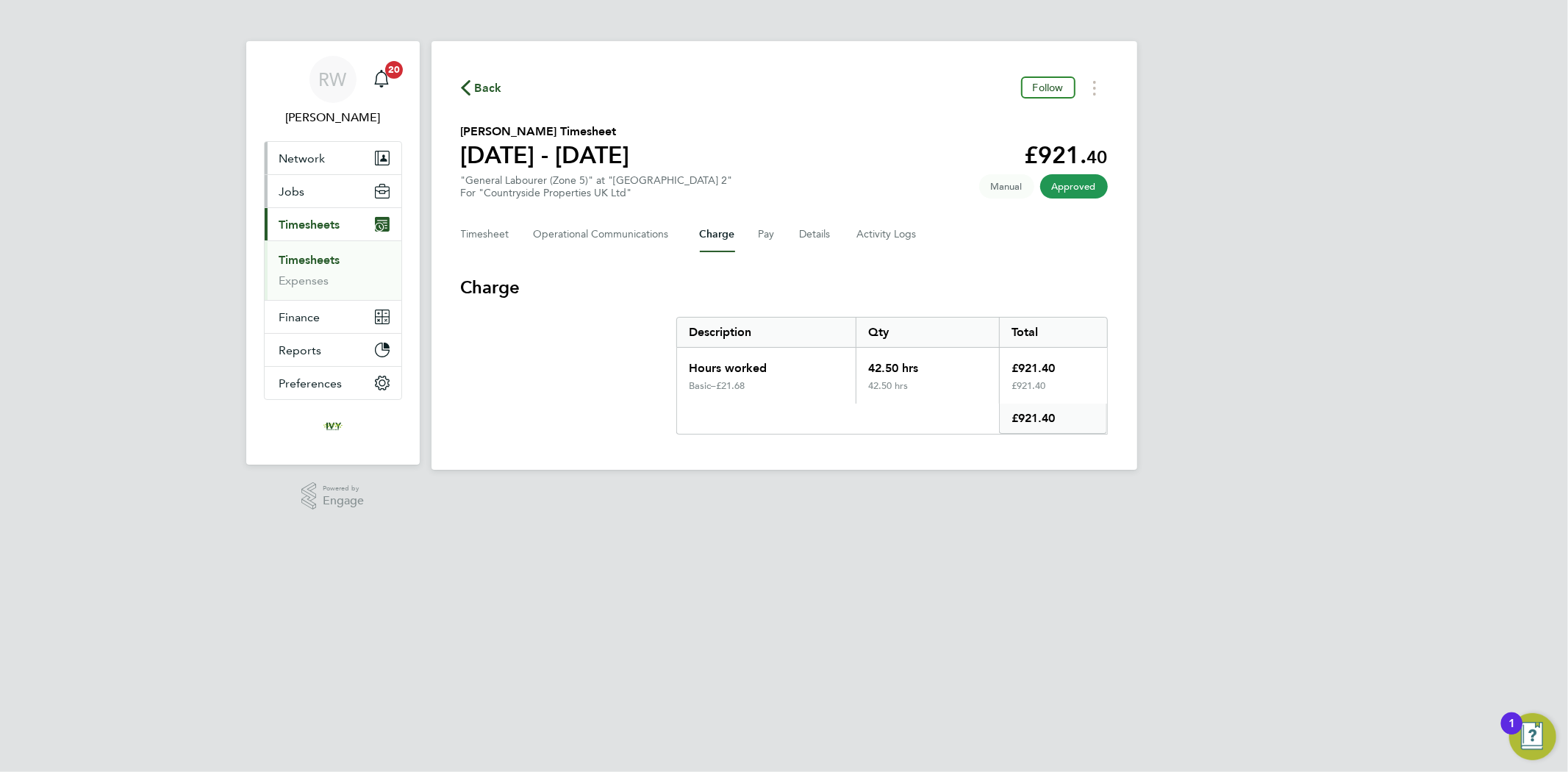
click at [319, 175] on button "Jobs" at bounding box center [333, 191] width 136 height 32
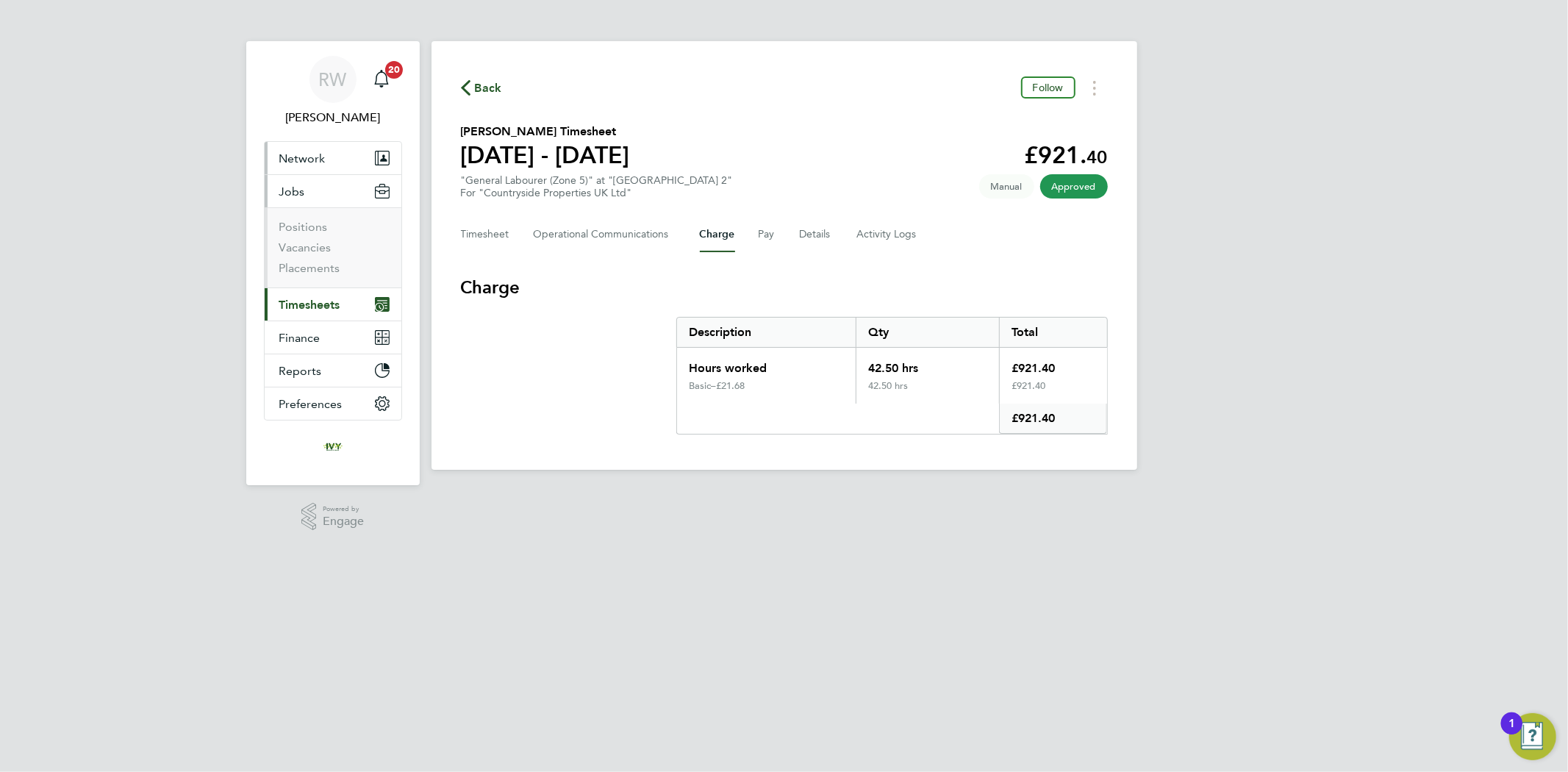
click at [317, 165] on span "Network" at bounding box center [302, 159] width 46 height 14
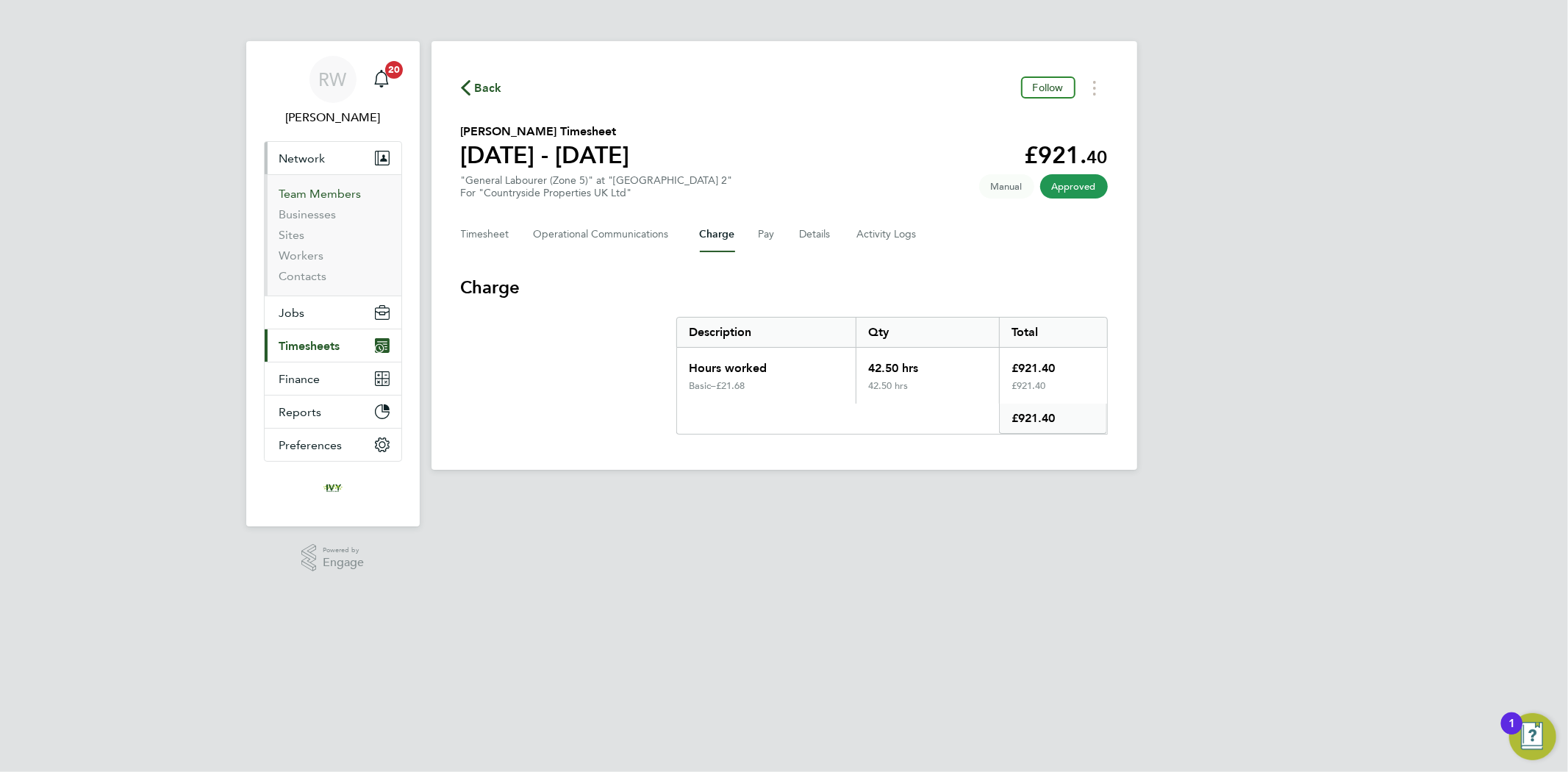
click at [312, 195] on link "Team Members" at bounding box center [320, 194] width 82 height 14
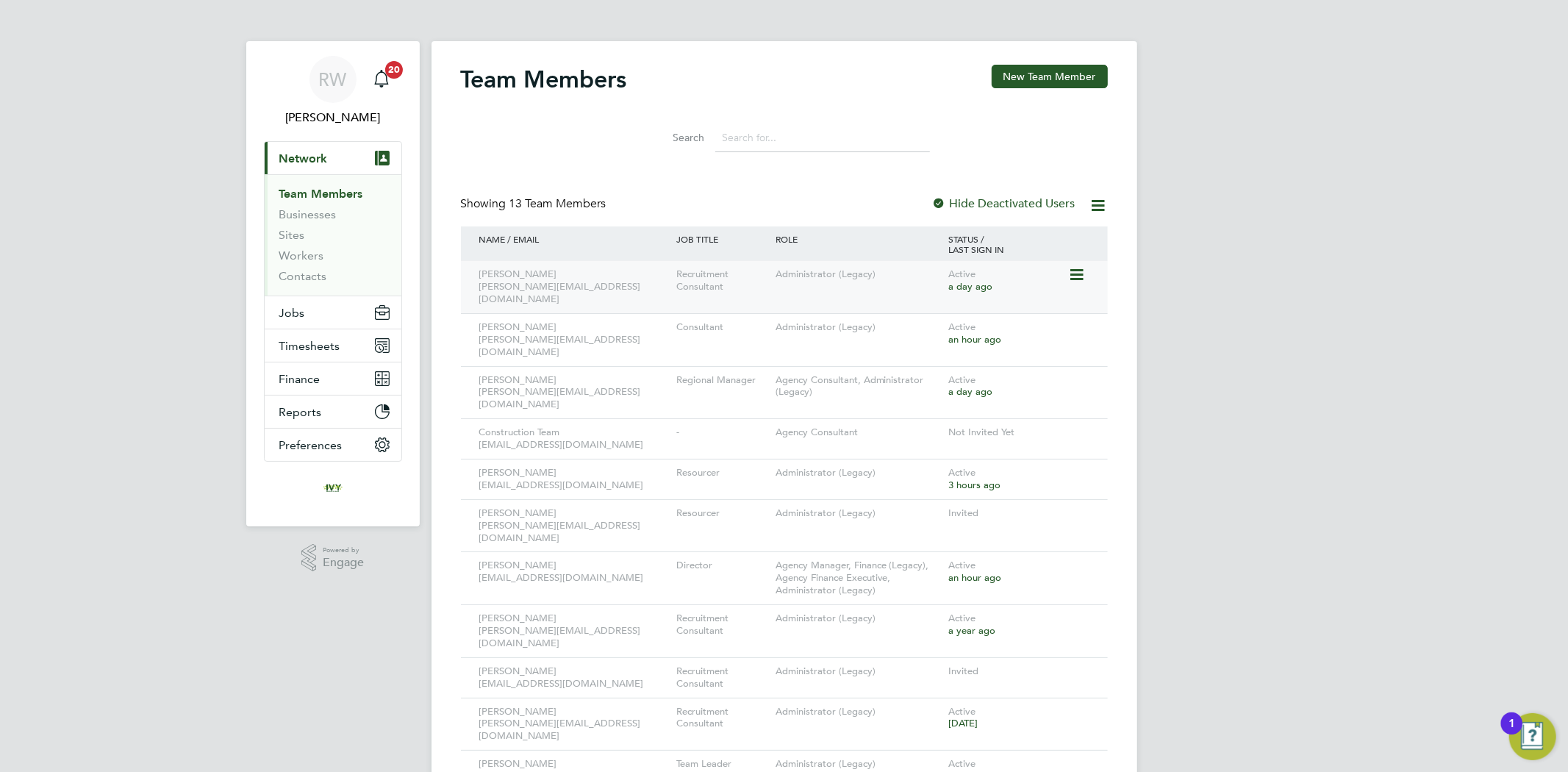
click at [1079, 274] on icon at bounding box center [1075, 275] width 14 height 18
click at [1184, 281] on div "RW [PERSON_NAME] Notifications 20 Applications: Current page: Network Team Memb…" at bounding box center [784, 469] width 1568 height 937
